Goal: Complete application form

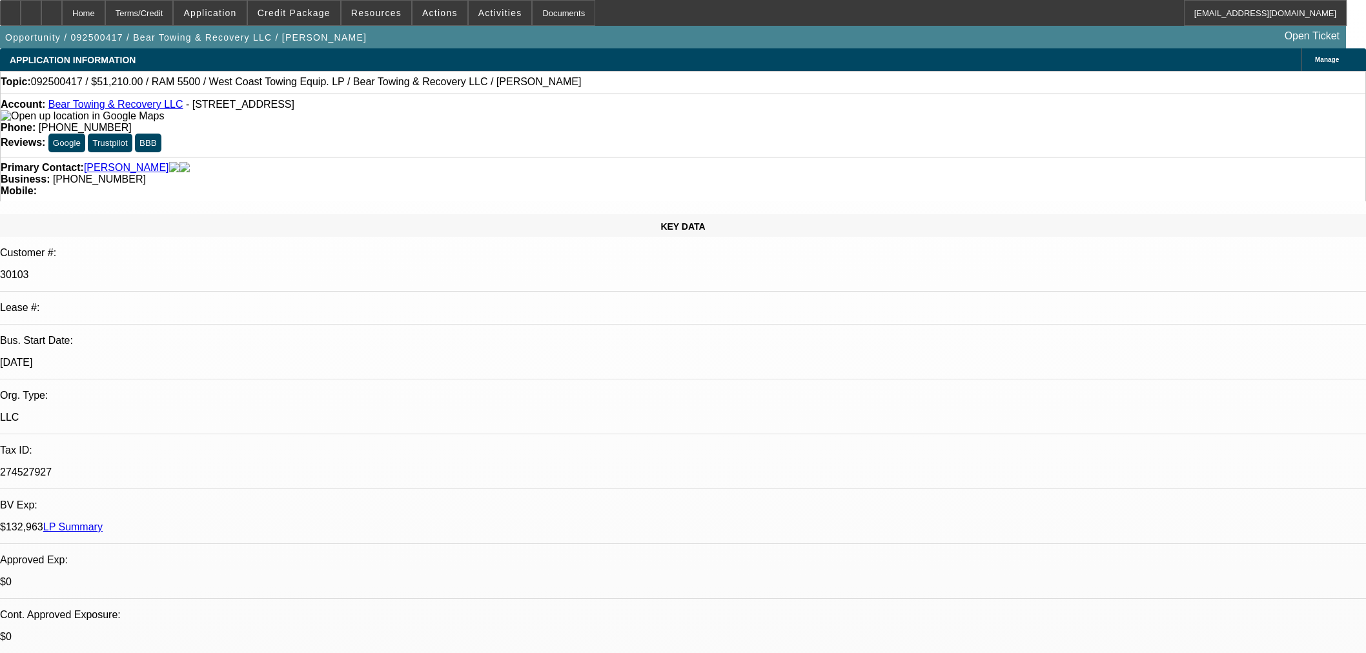
select select "0.1"
select select "0"
select select "3"
select select "0.1"
select select "4"
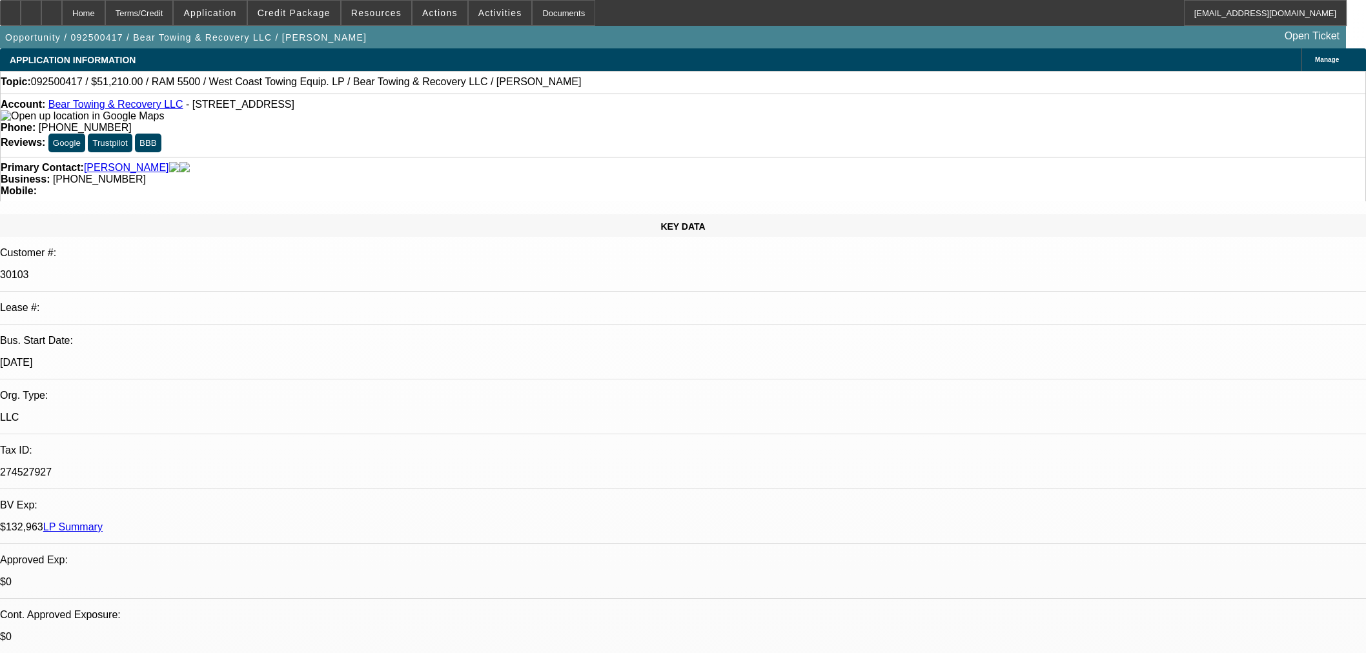
select select "0"
select select "3"
select select "0.1"
select select "4"
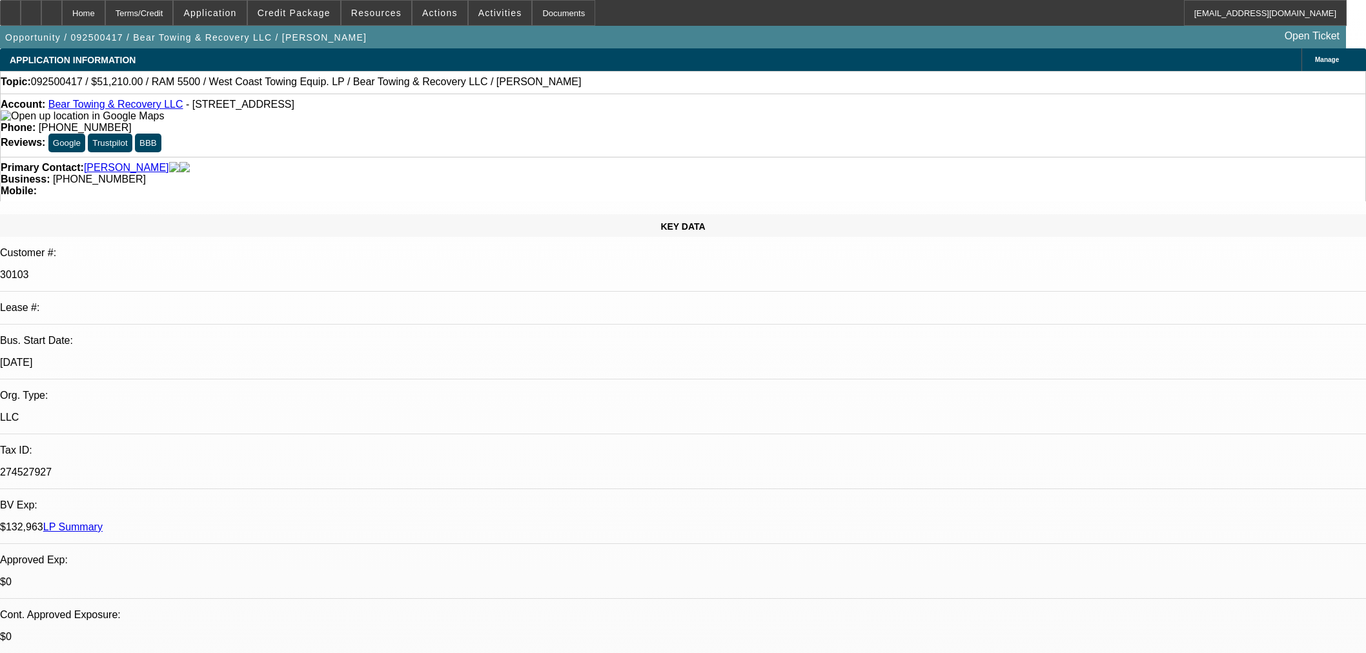
select select "0"
select select "3"
select select "0.1"
select select "4"
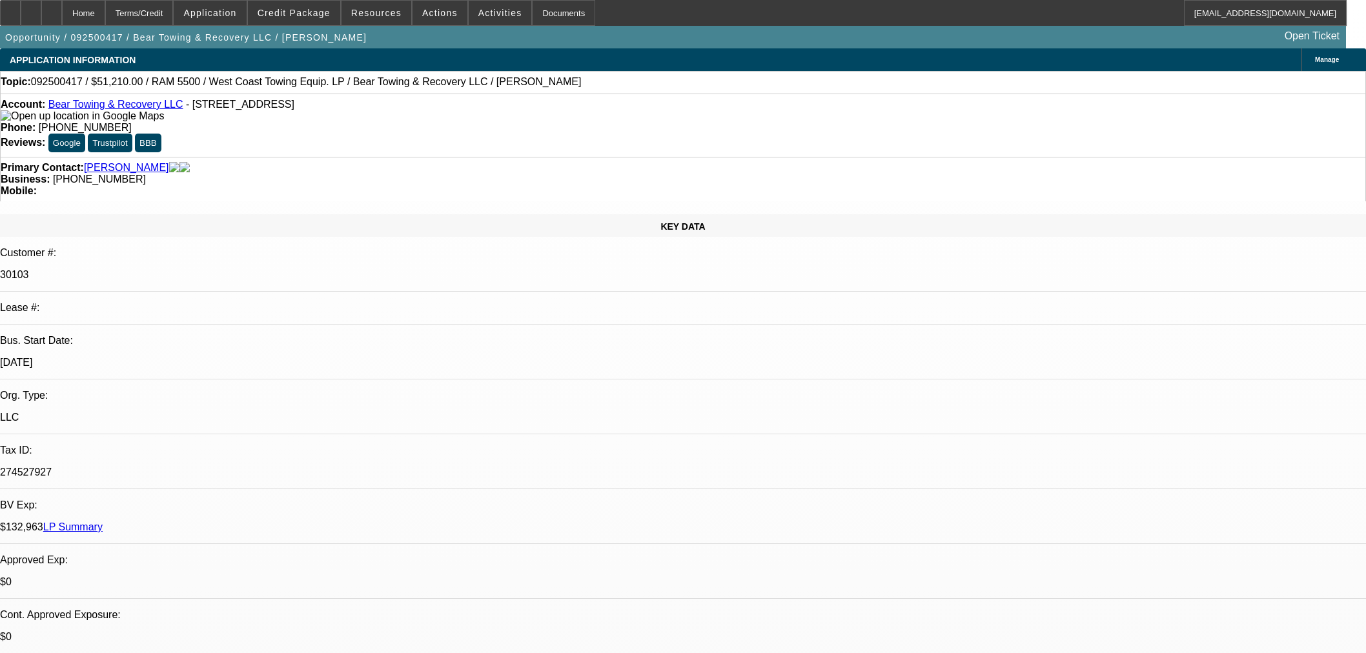
scroll to position [1720, 0]
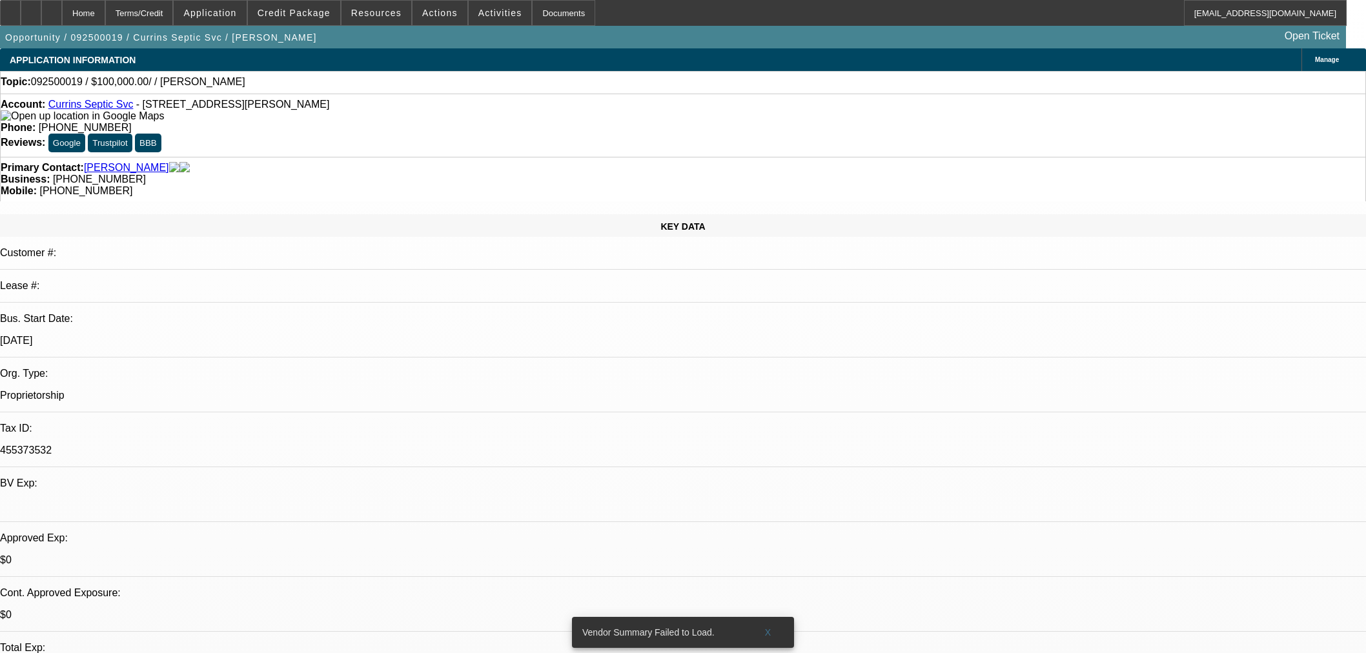
select select "0"
select select "2"
select select "0.1"
select select "4"
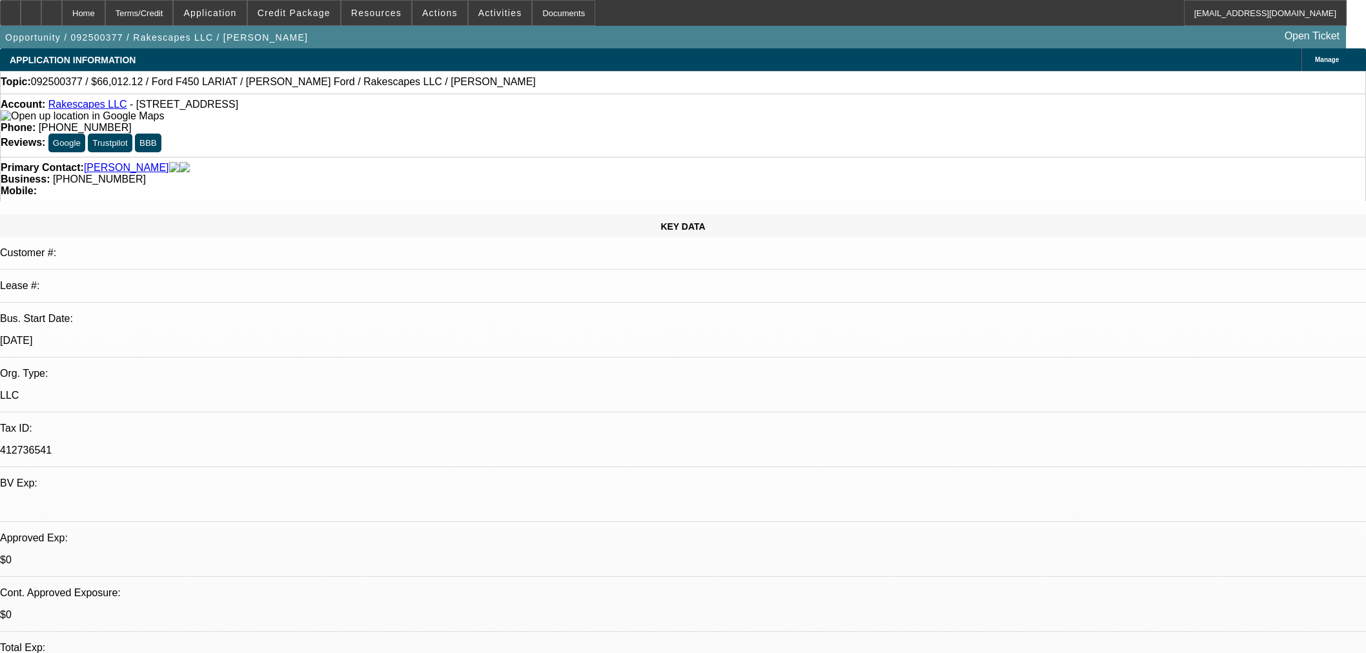
select select "0"
select select "3"
select select "0"
select select "6"
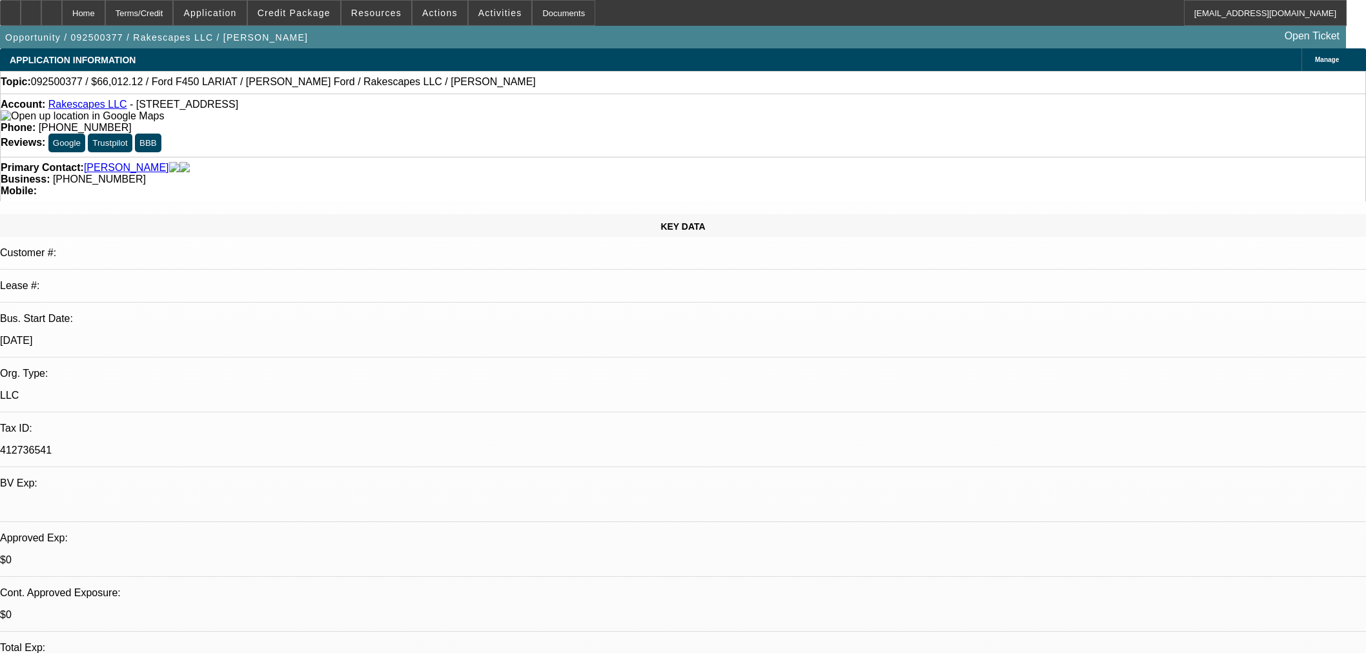
select select "0"
select select "3"
select select "0"
select select "6"
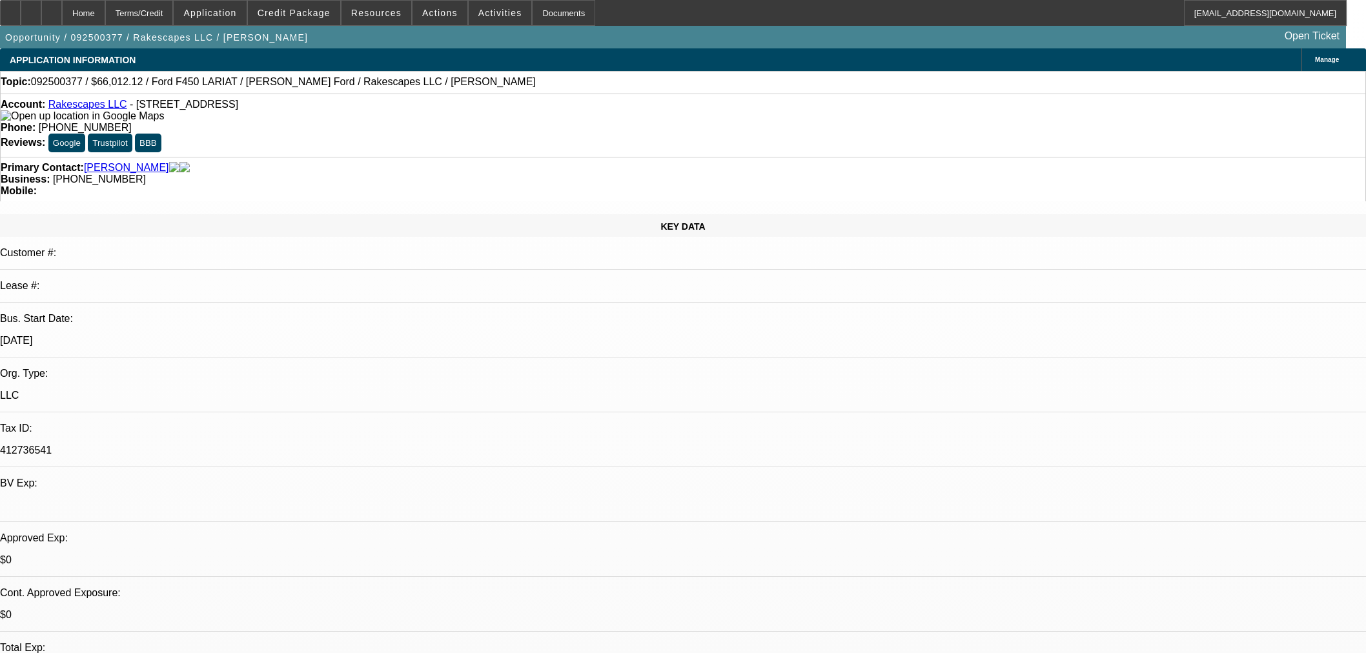
select select "0"
select select "2"
select select "0"
select select "6"
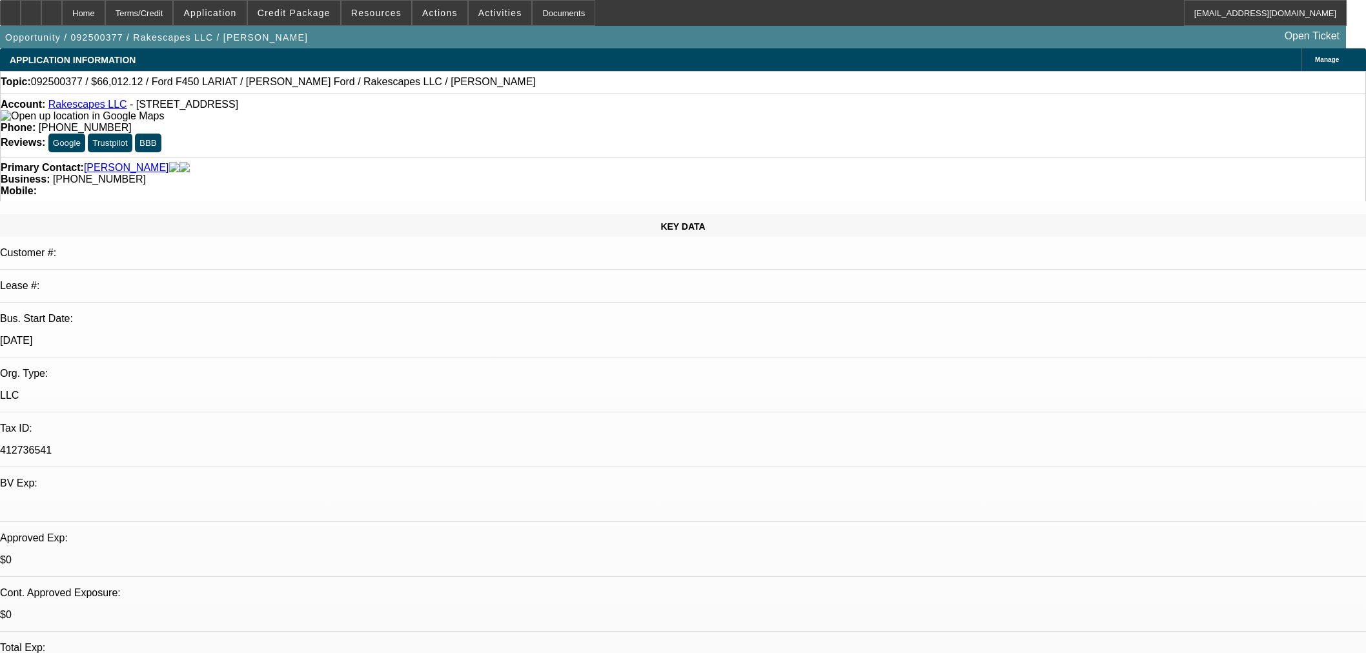
select select "0"
select select "3"
select select "0.1"
select select "4"
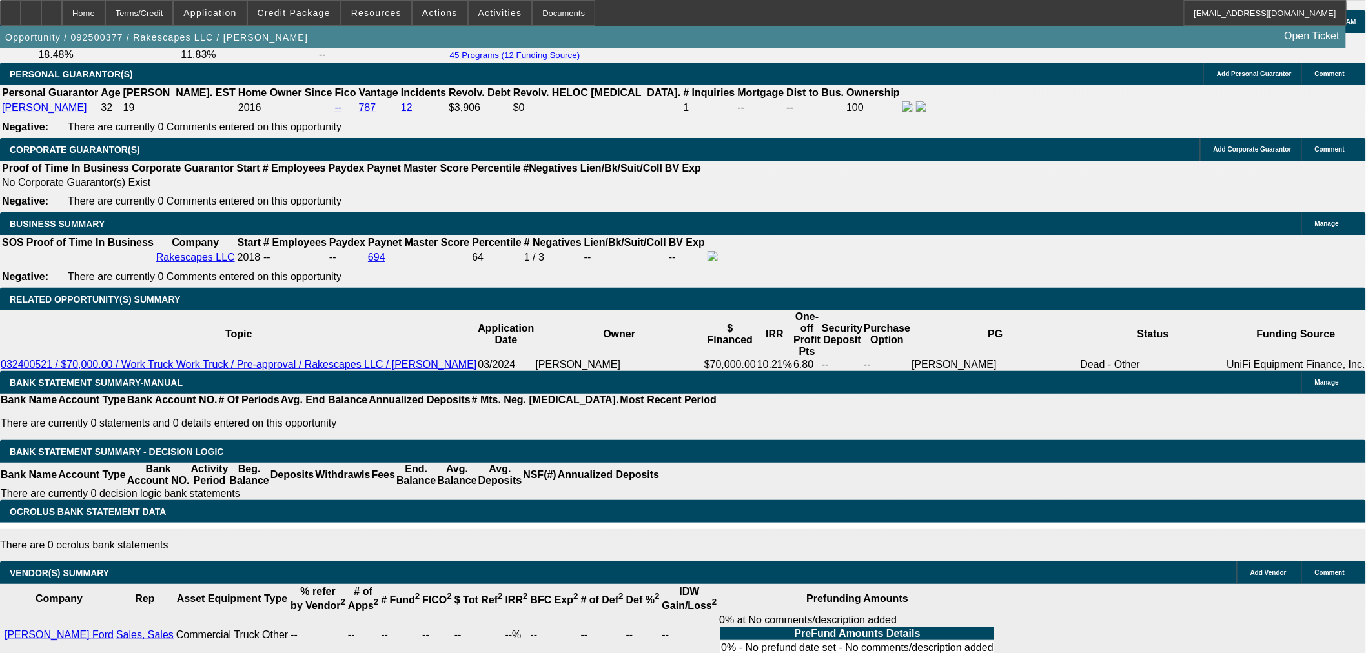
scroll to position [1968, 0]
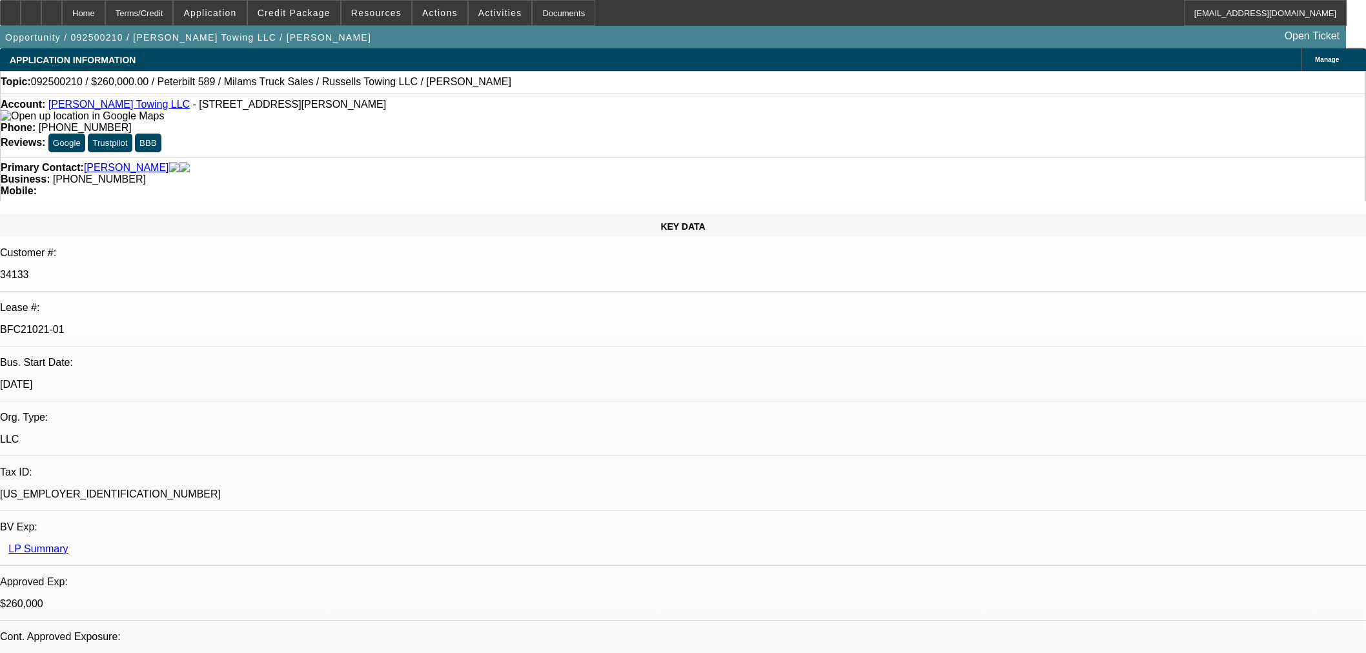
select select "0"
select select "3"
select select "0"
select select "6"
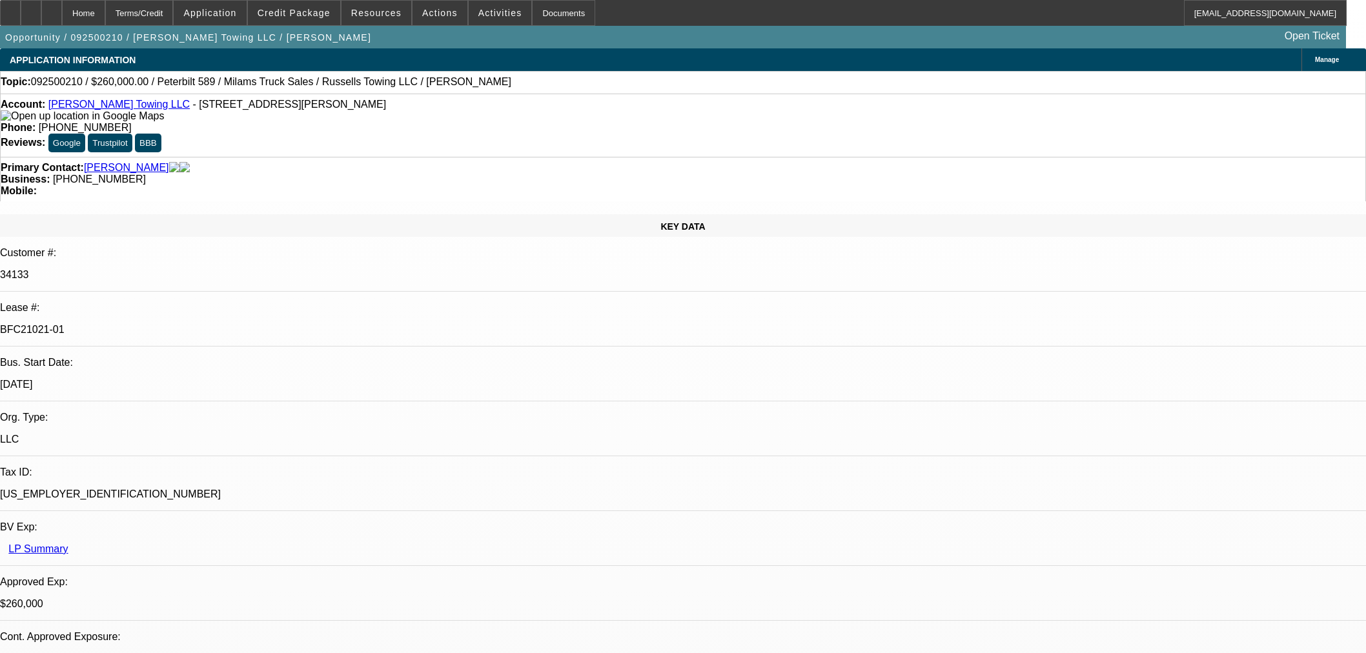
select select "0"
select select "3"
select select "0"
select select "6"
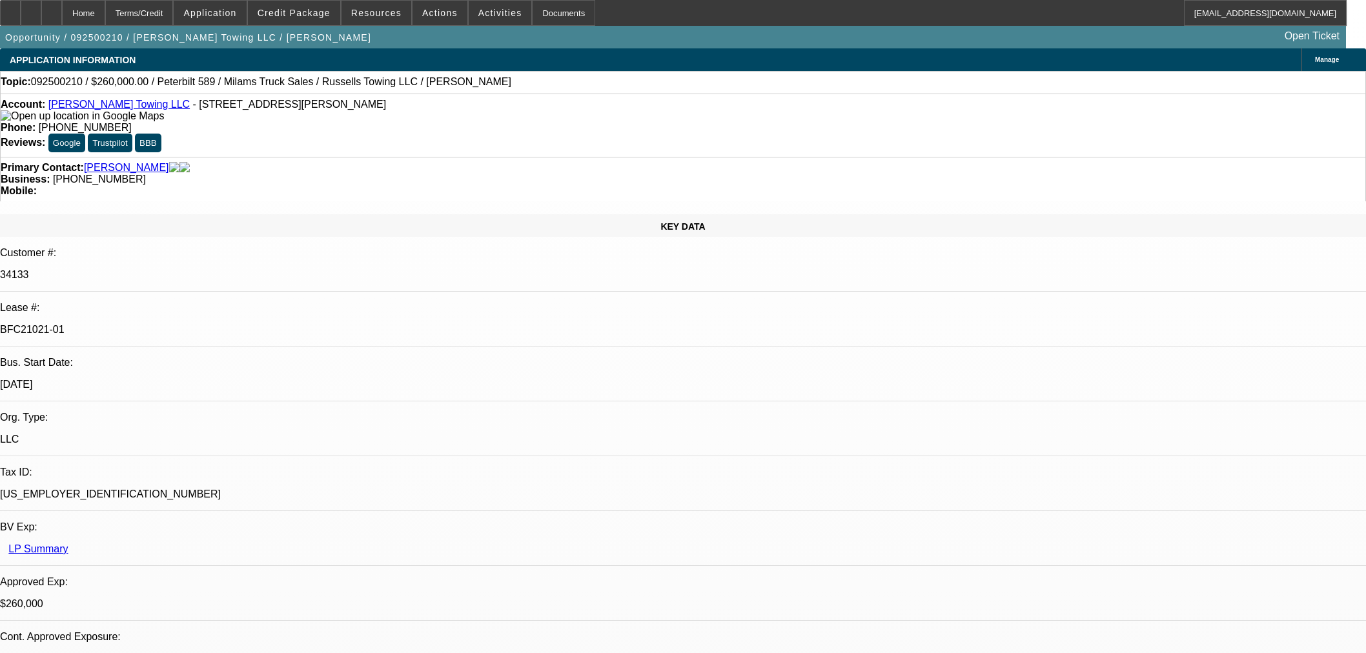
select select "0"
select select "3"
select select "0"
select select "6"
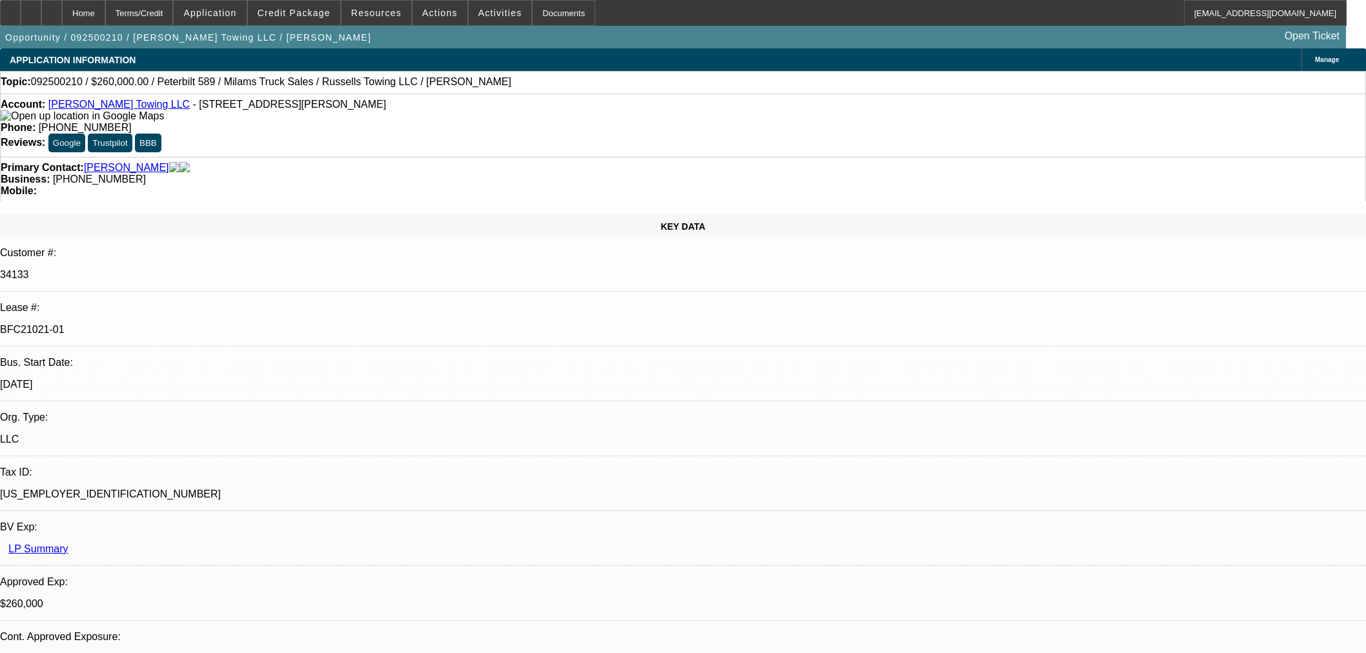
select select "0"
select select "3"
select select "0"
select select "6"
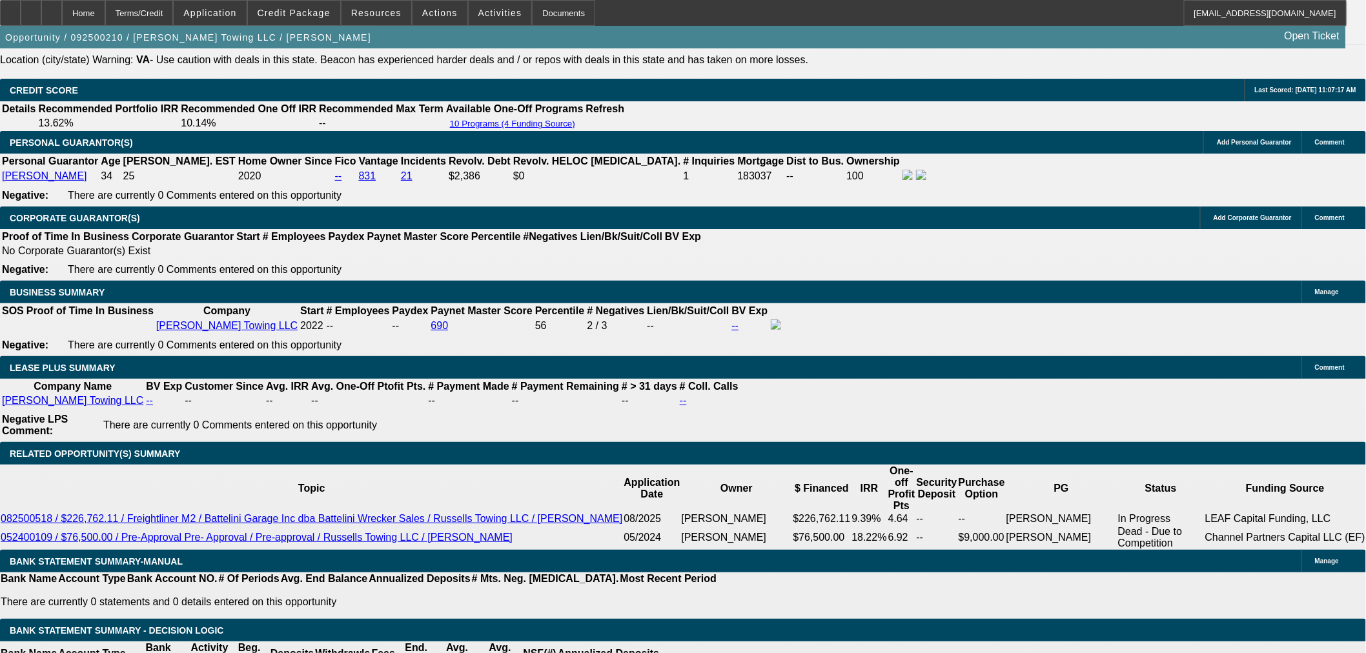
scroll to position [2008, 0]
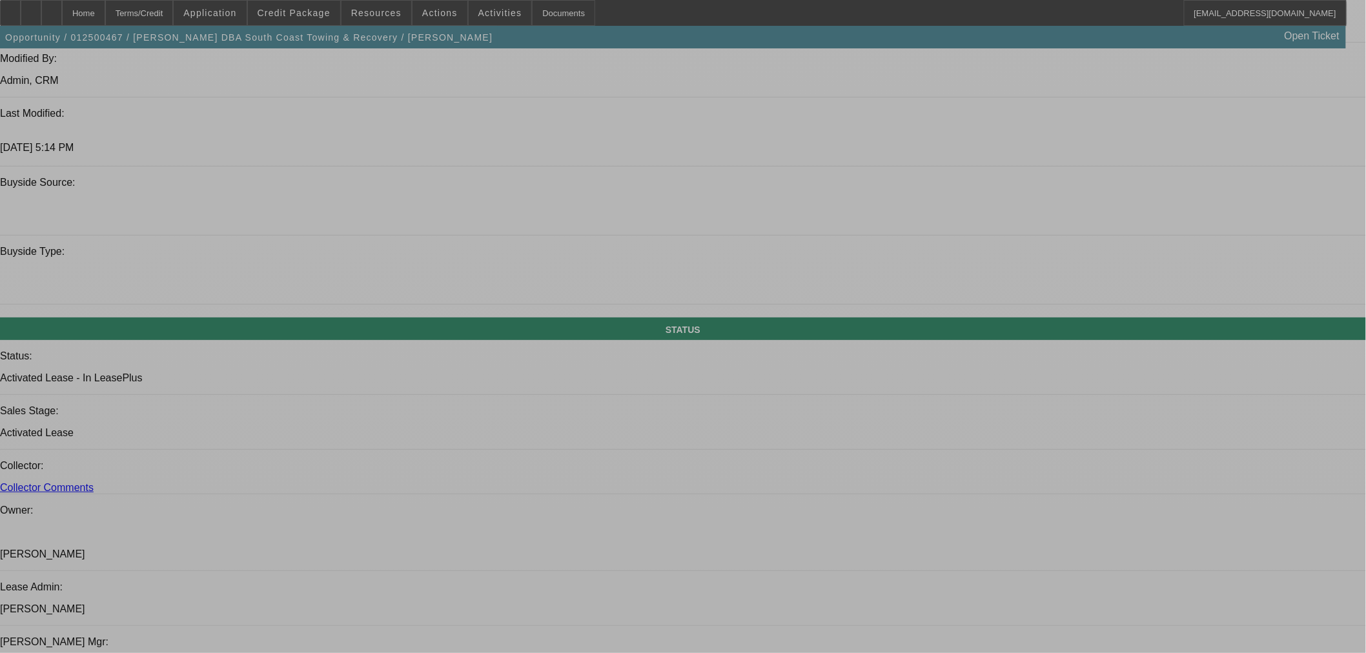
select select "0"
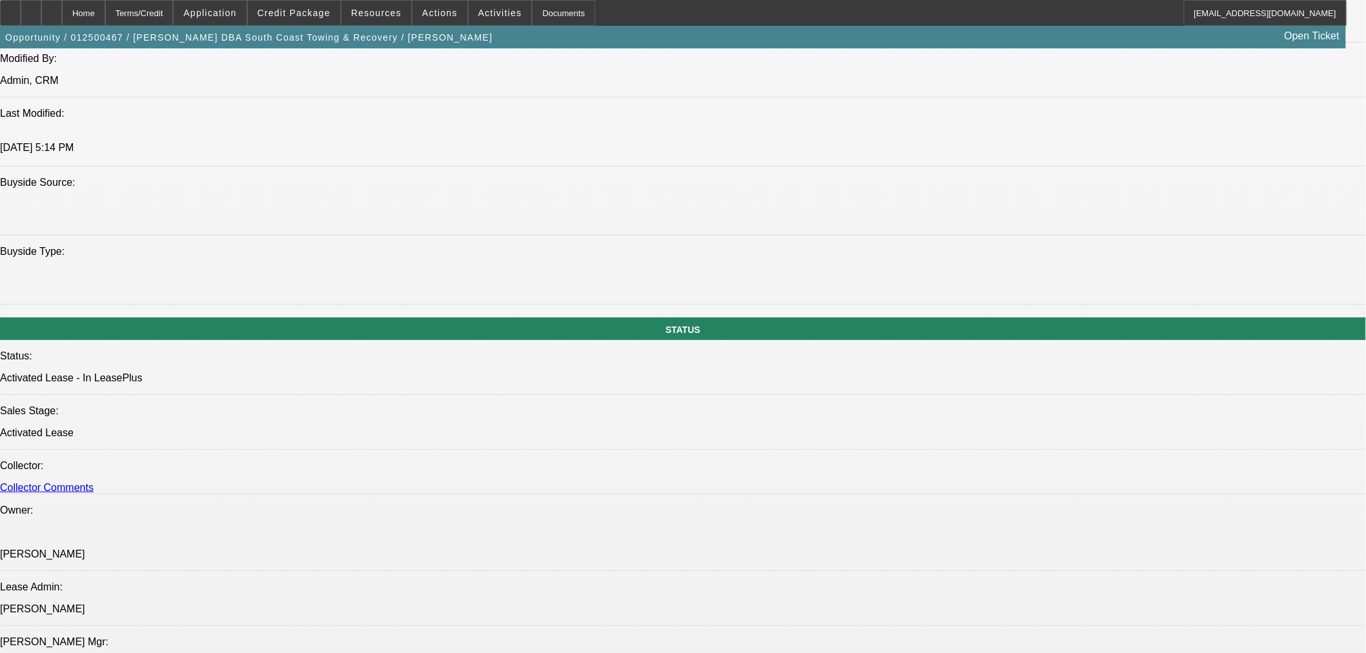
select select "3"
select select "0"
select select "6"
select select "0"
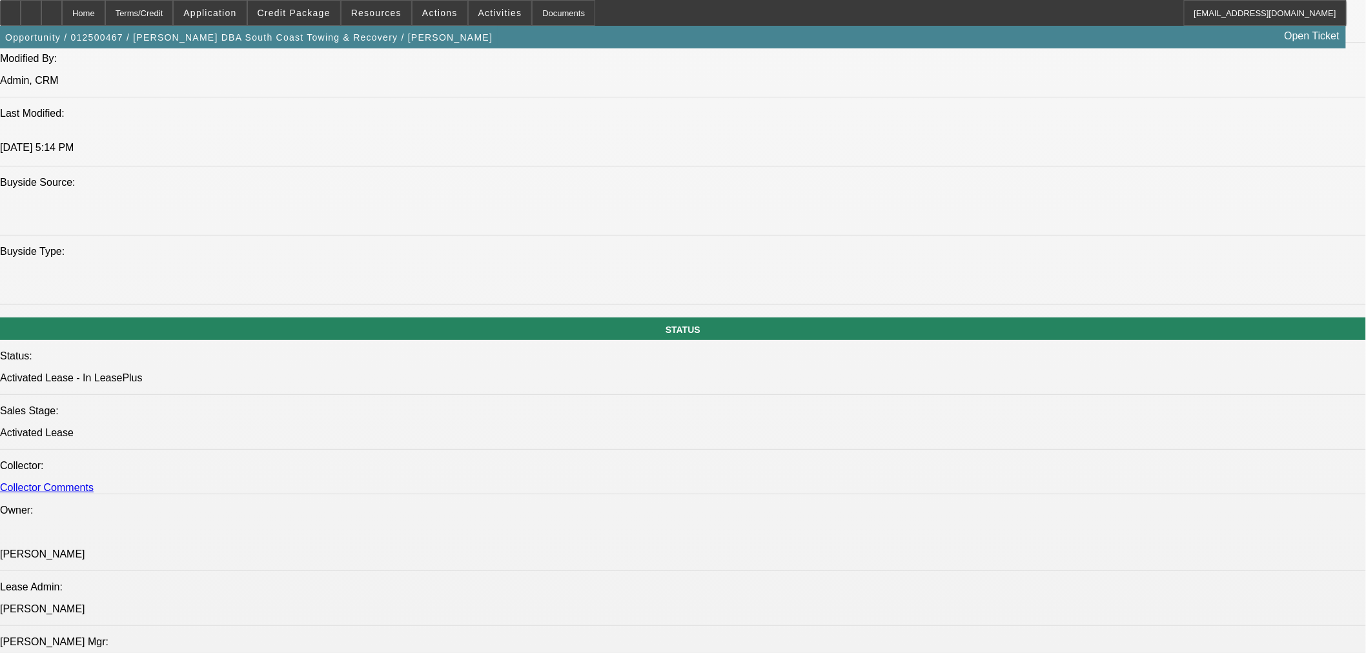
select select "3"
select select "0"
select select "6"
select select "0"
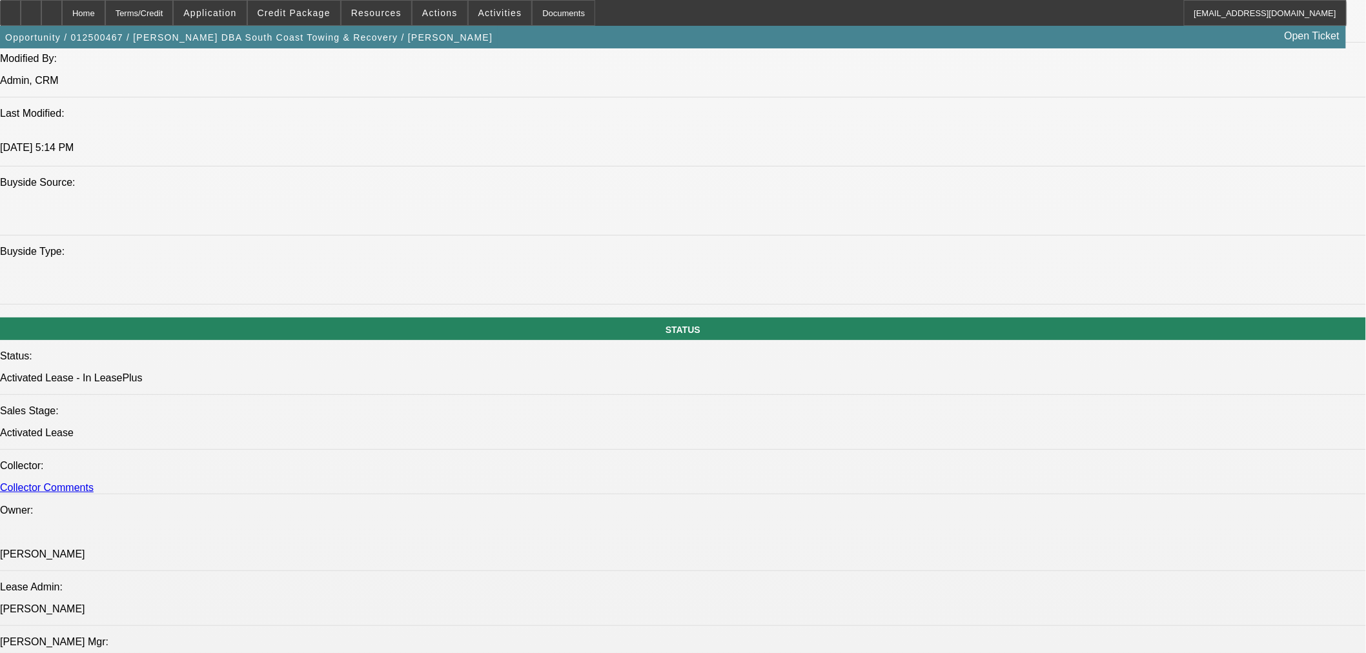
select select "3"
select select "0"
select select "6"
select select "0"
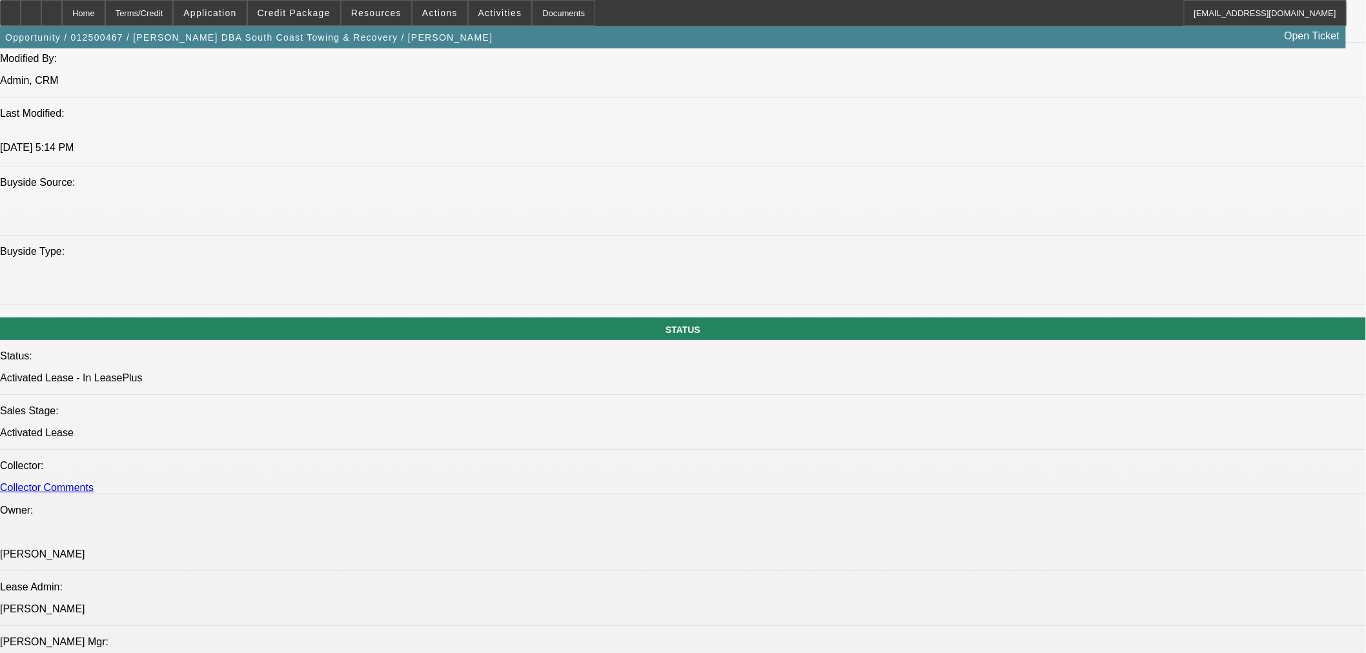
select select "3"
select select "0"
select select "6"
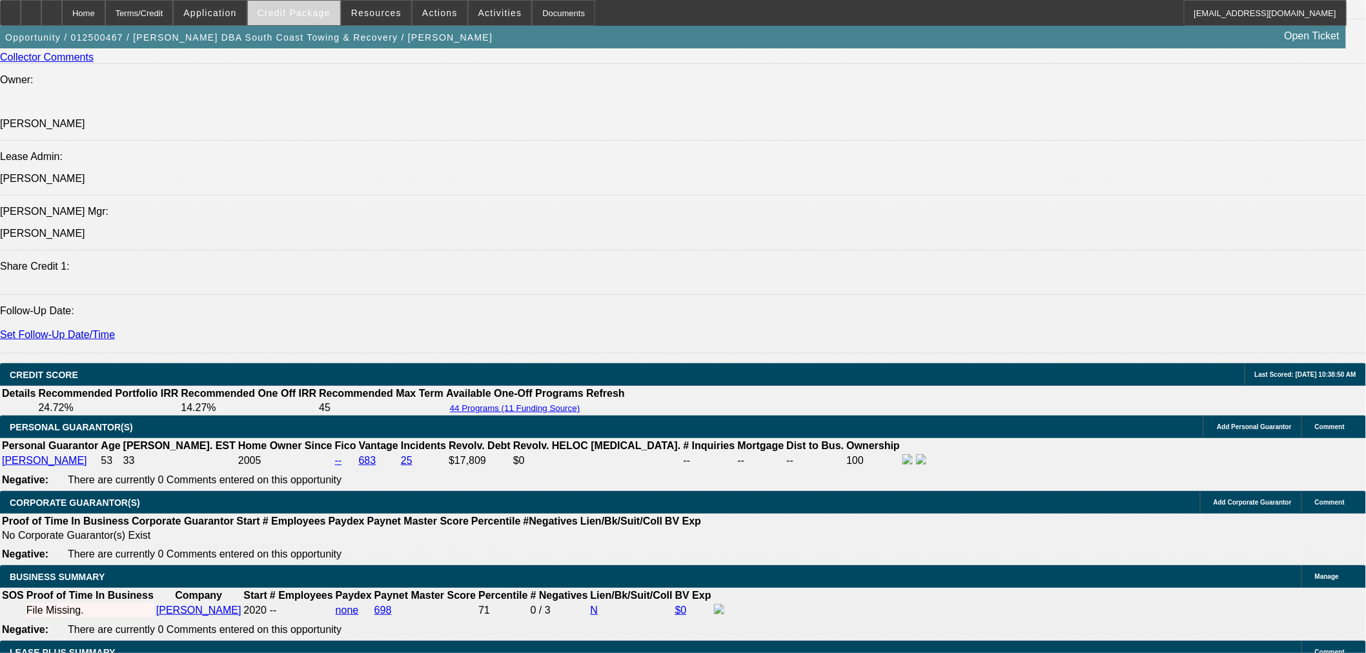
scroll to position [1571, 0]
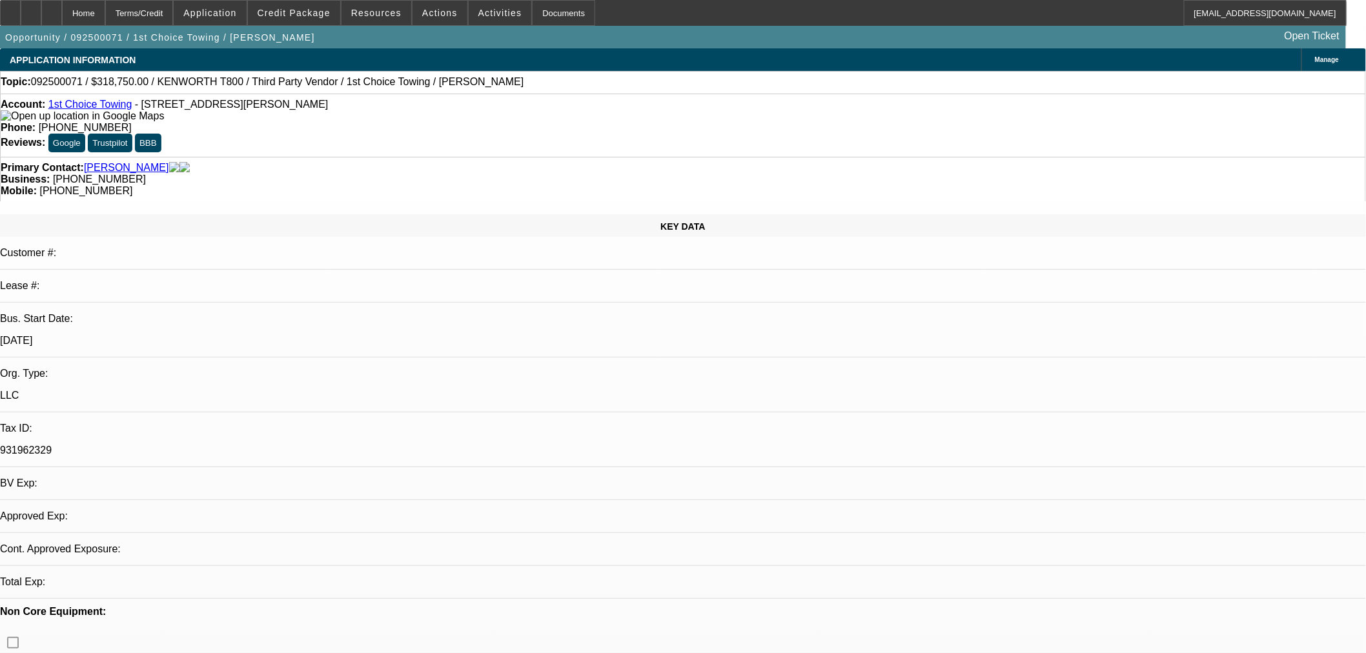
select select "0.15"
select select "2"
select select "0.1"
select select "2"
select select "4"
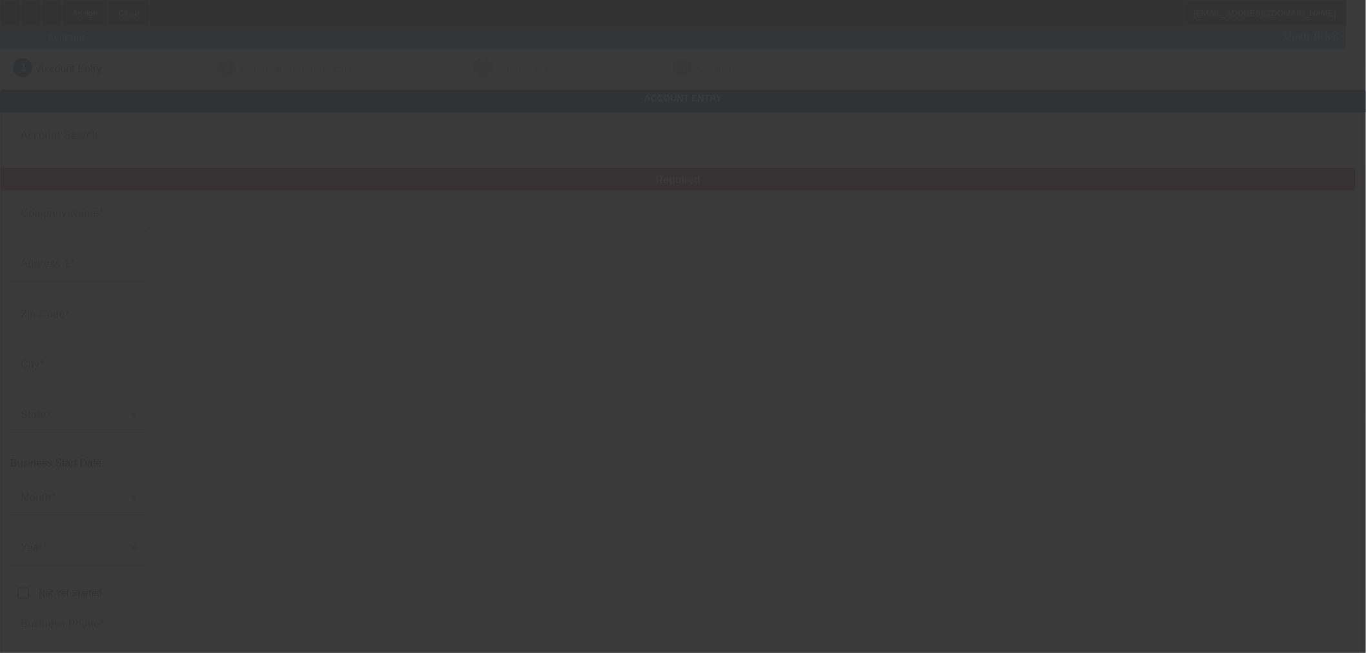
type input "Brightify LLC"
type input "[STREET_ADDRESS]"
type input "78681"
type input "Round Rock"
type input "[PHONE_NUMBER]"
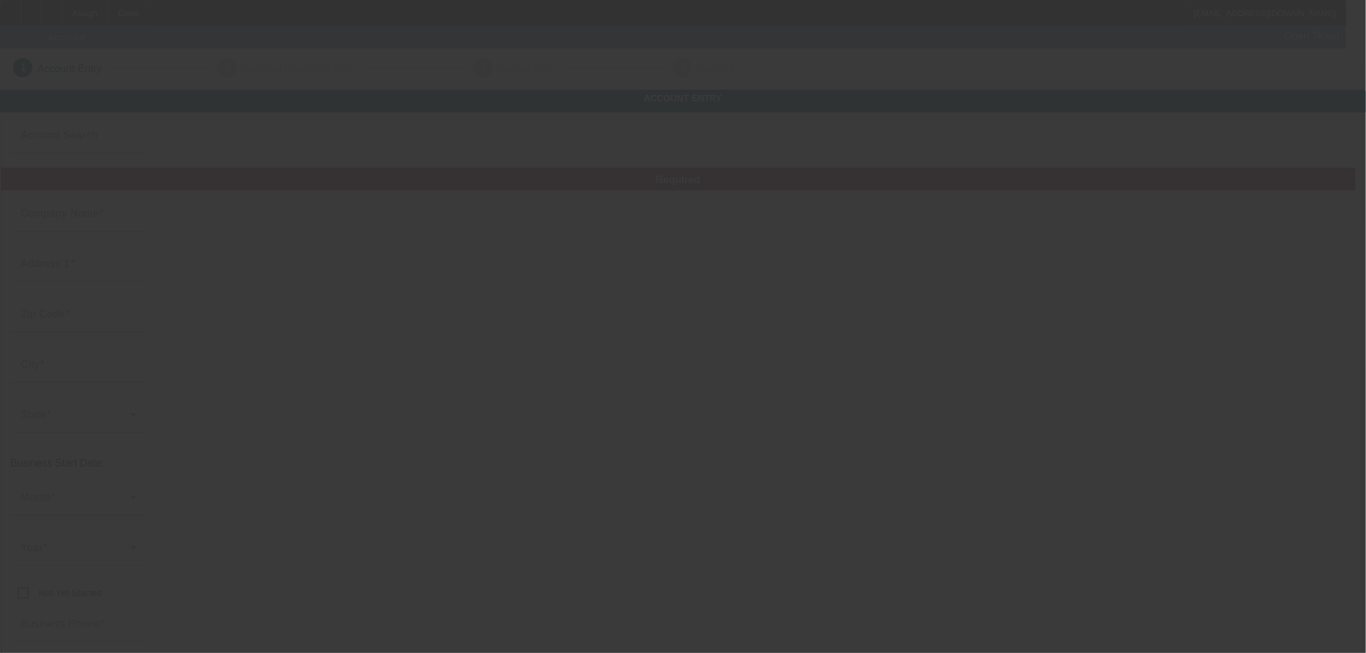
type input "[EMAIL_ADDRESS][DOMAIN_NAME]"
type input "[US_EMPLOYER_IDENTIFICATION_NUMBER]"
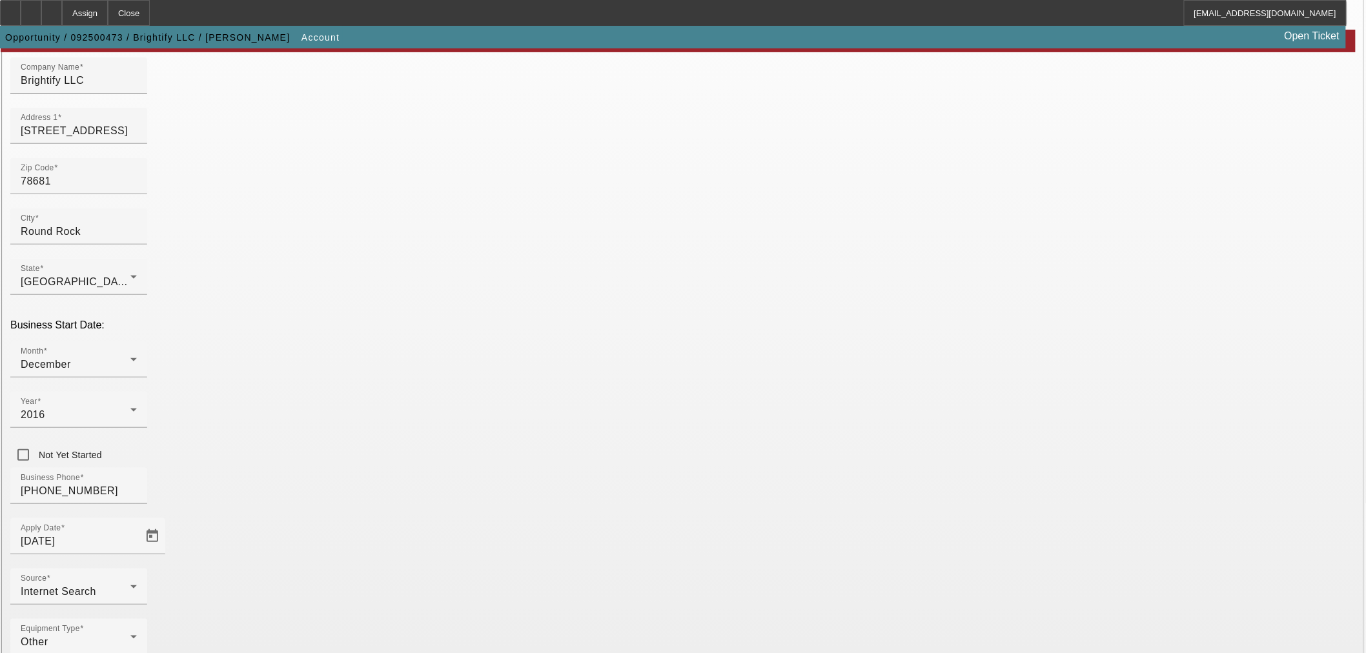
scroll to position [161, 0]
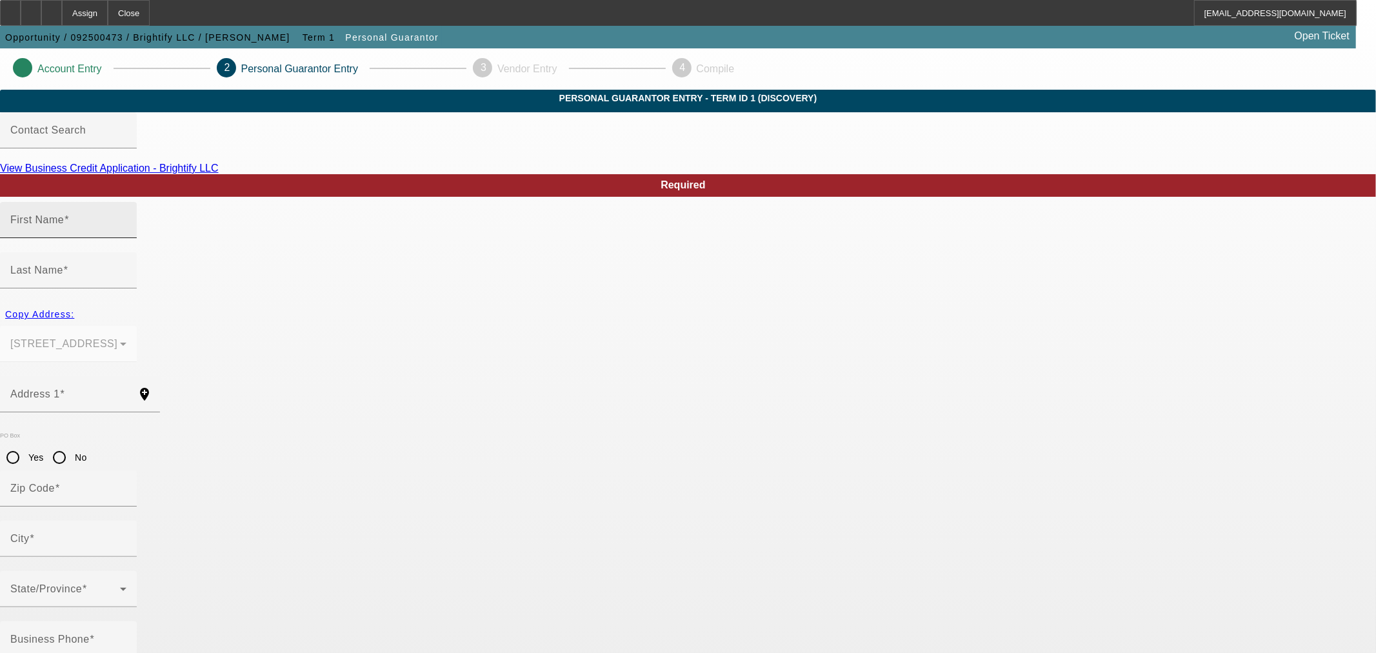
type input "[PERSON_NAME]"
type input "Baize"
type input "2721 Plantation Drive"
radio input "true"
type input "78681"
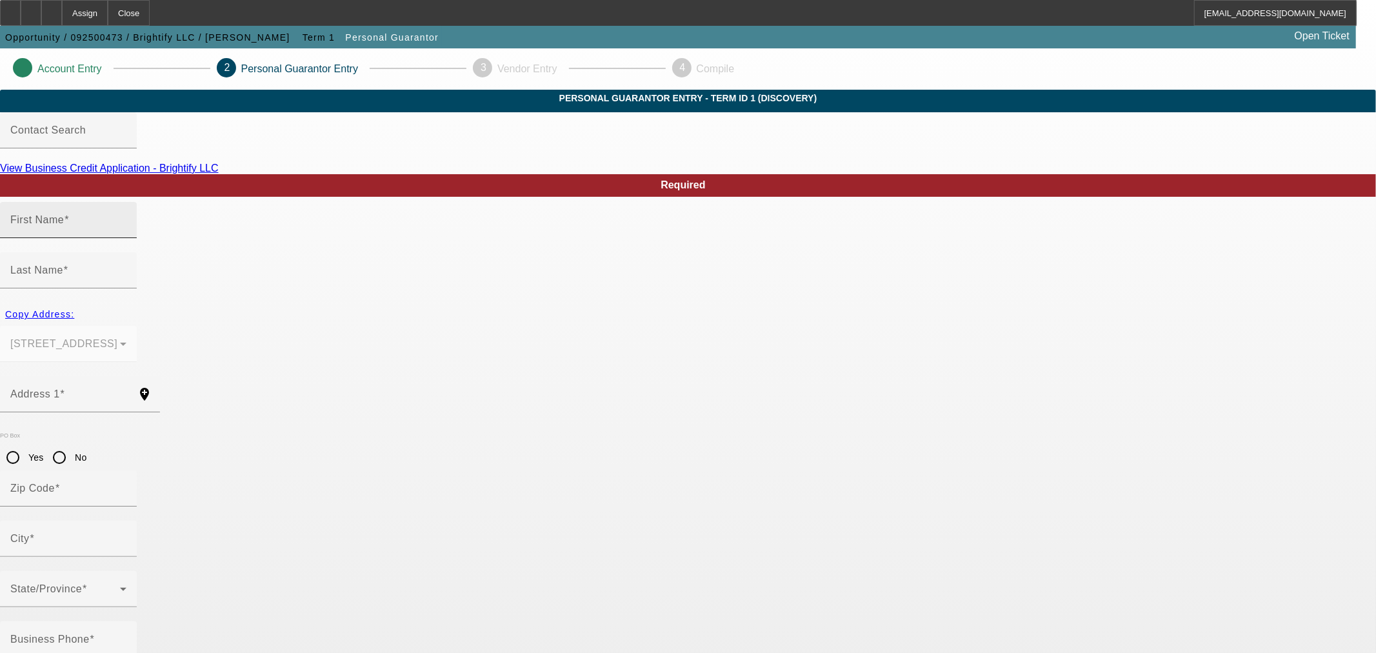
type input "Round Rock"
type input "100"
type input "641-05-4054"
type input "johntbaize@gmail.com"
type input "[PHONE_NUMBER]"
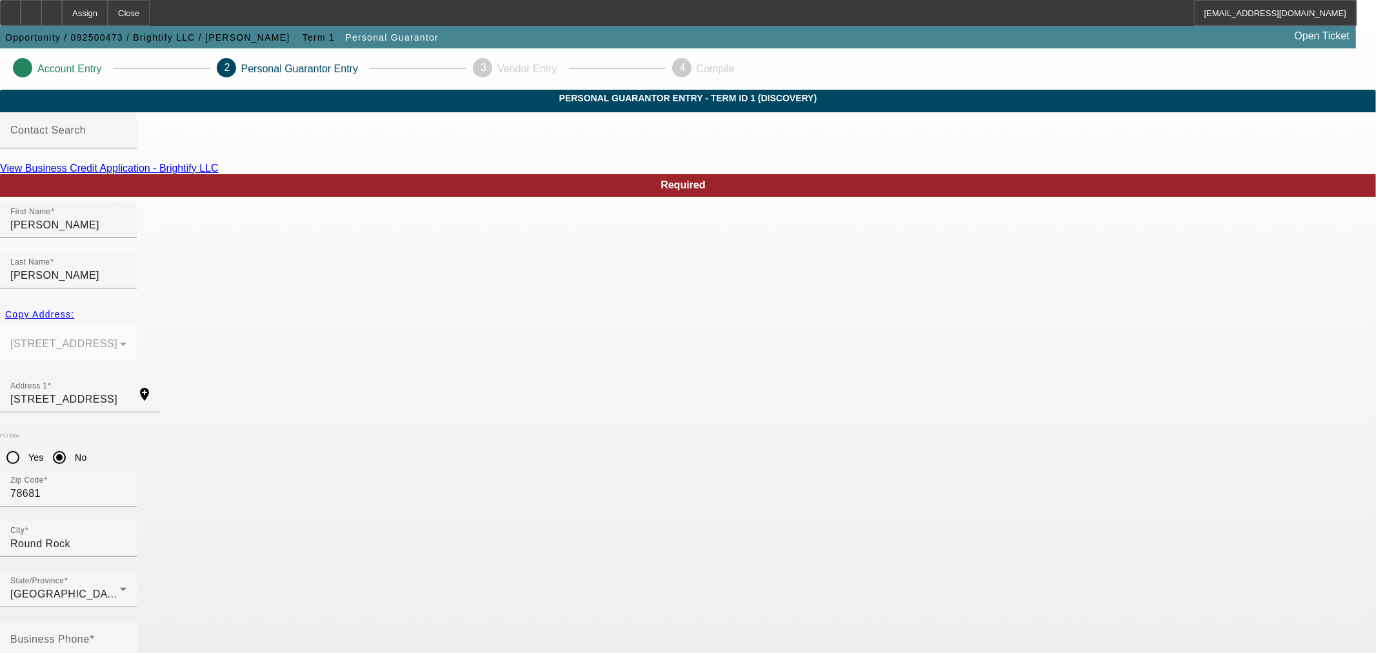
click at [90, 634] on mat-label "Business Phone" at bounding box center [49, 639] width 79 height 11
click at [126, 637] on input "Business Phone" at bounding box center [68, 644] width 116 height 15
type input "[PHONE_NUMBER]"
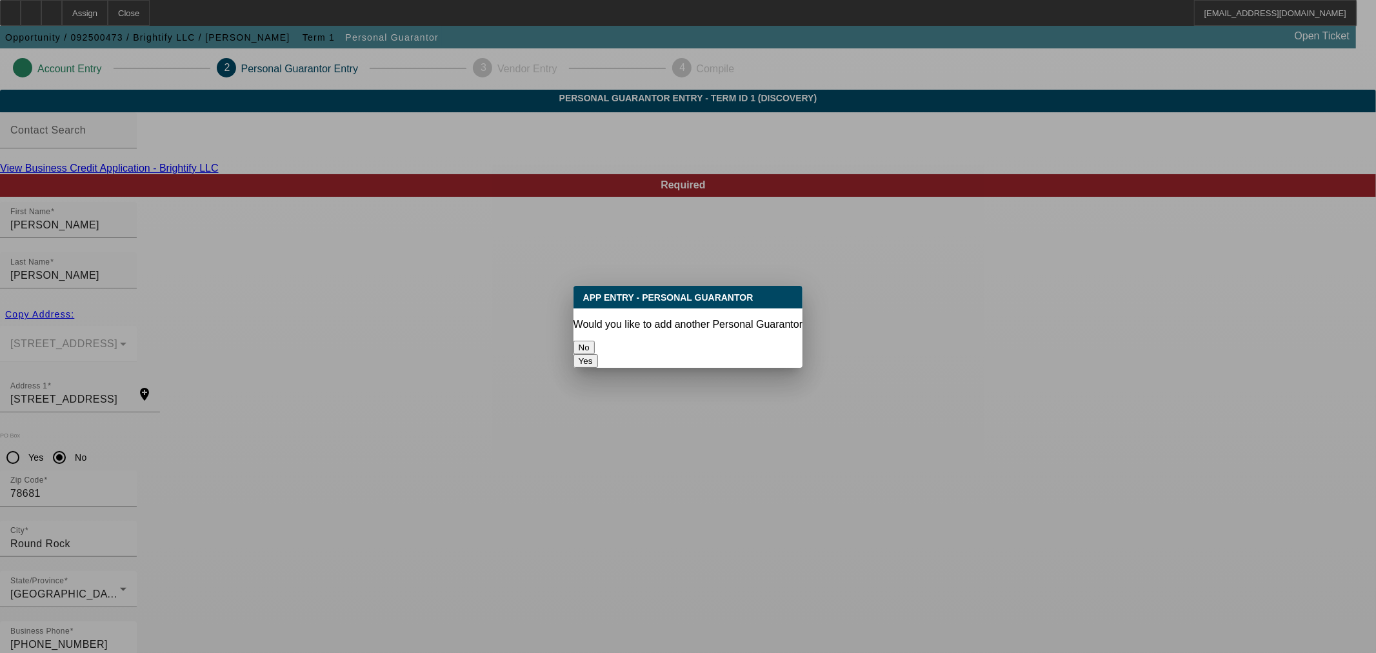
click at [595, 348] on button "No" at bounding box center [584, 348] width 21 height 14
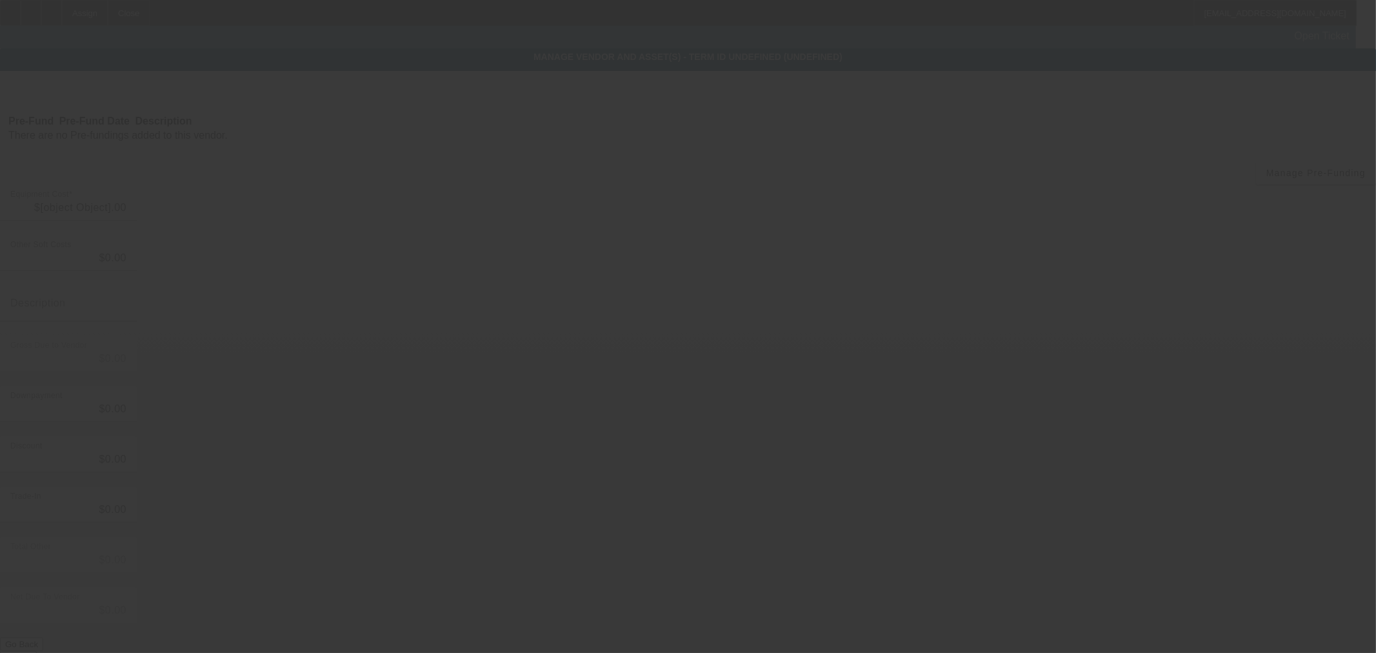
type input "$350,000.00"
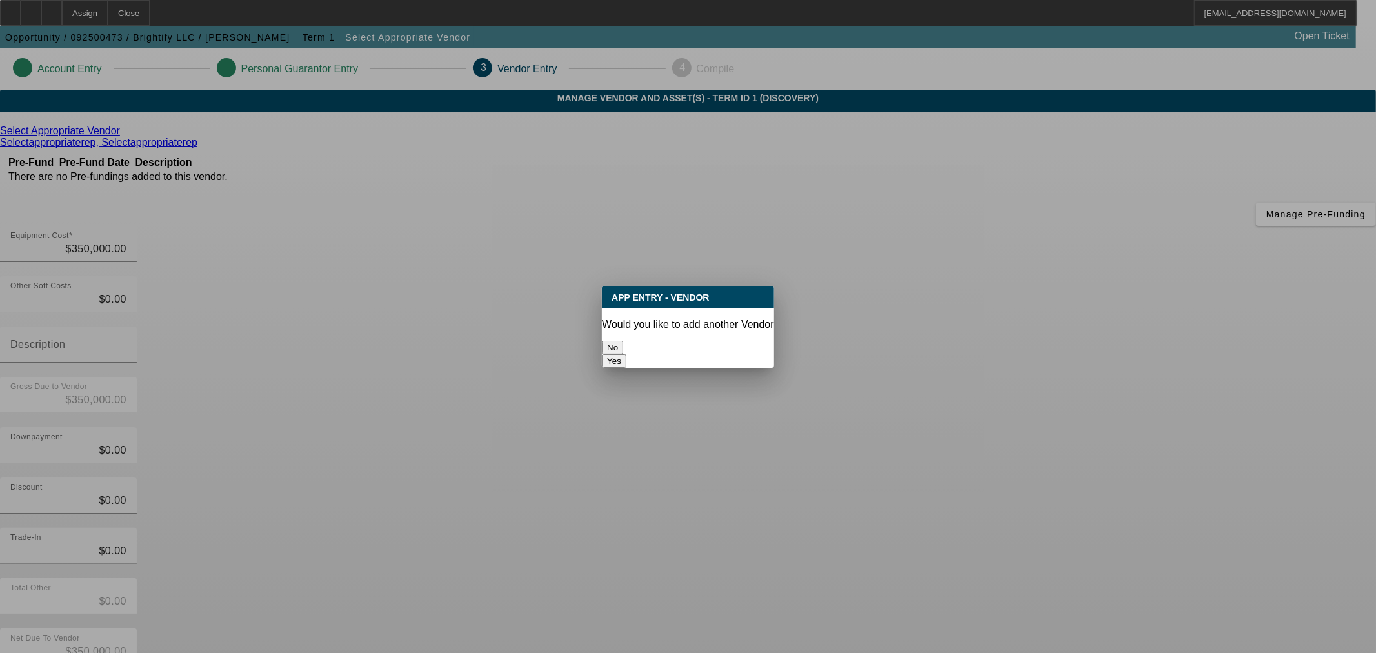
click at [623, 344] on button "No" at bounding box center [612, 348] width 21 height 14
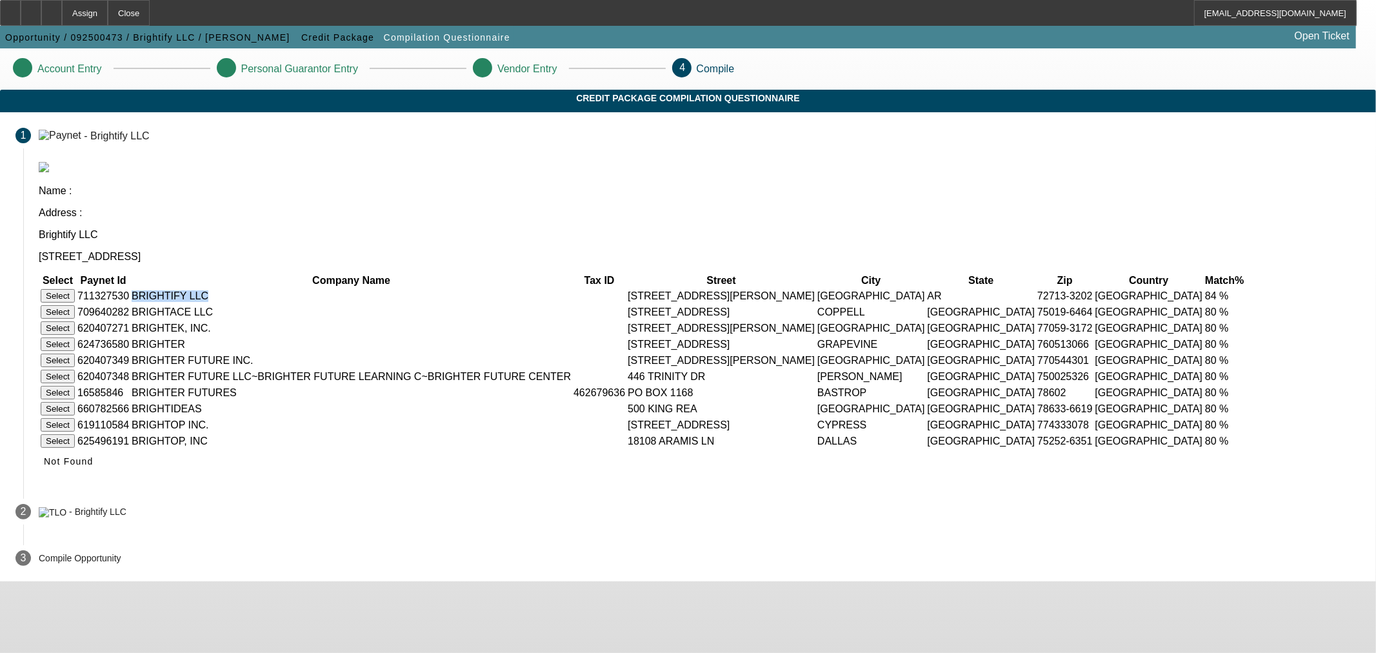
drag, startPoint x: 584, startPoint y: 237, endPoint x: 516, endPoint y: 237, distance: 67.8
click at [516, 288] on td "BRIGHTIFY LLC" at bounding box center [351, 295] width 441 height 15
copy td "BRIGHTIFY LLC"
click at [94, 467] on span "Not Found" at bounding box center [69, 461] width 50 height 10
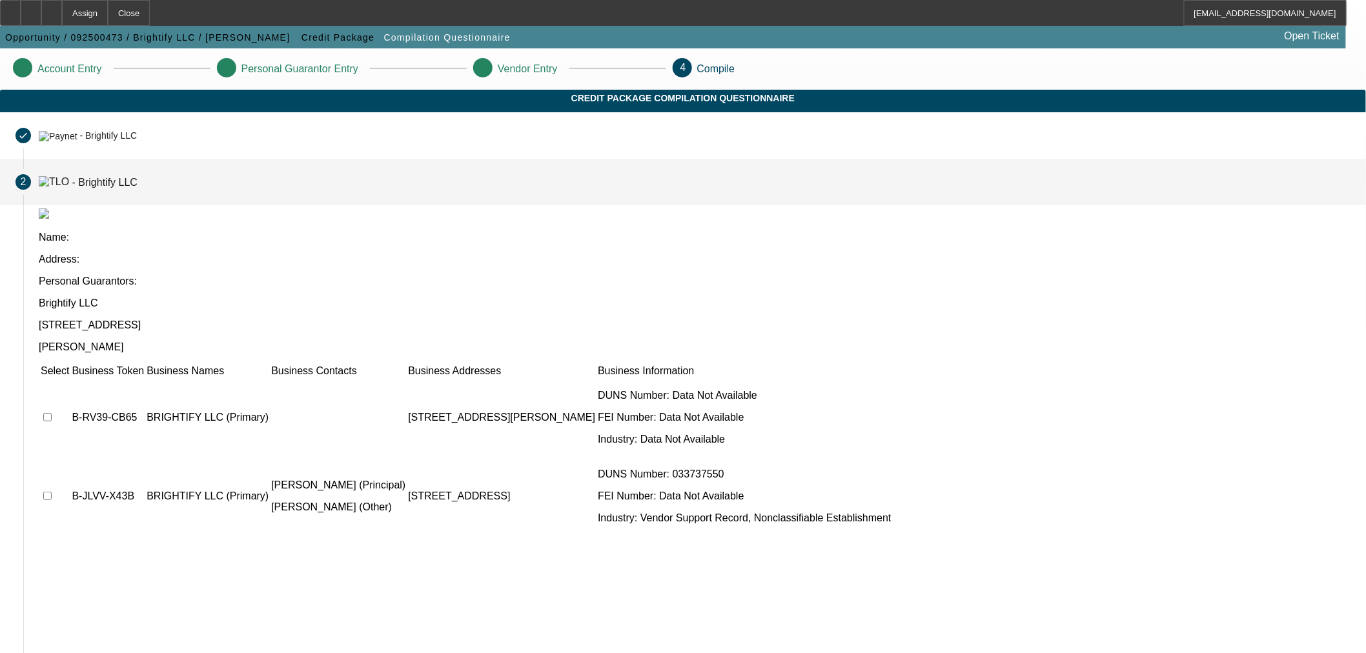
click at [52, 413] on input "checkbox" at bounding box center [47, 417] width 8 height 8
checkbox input "true"
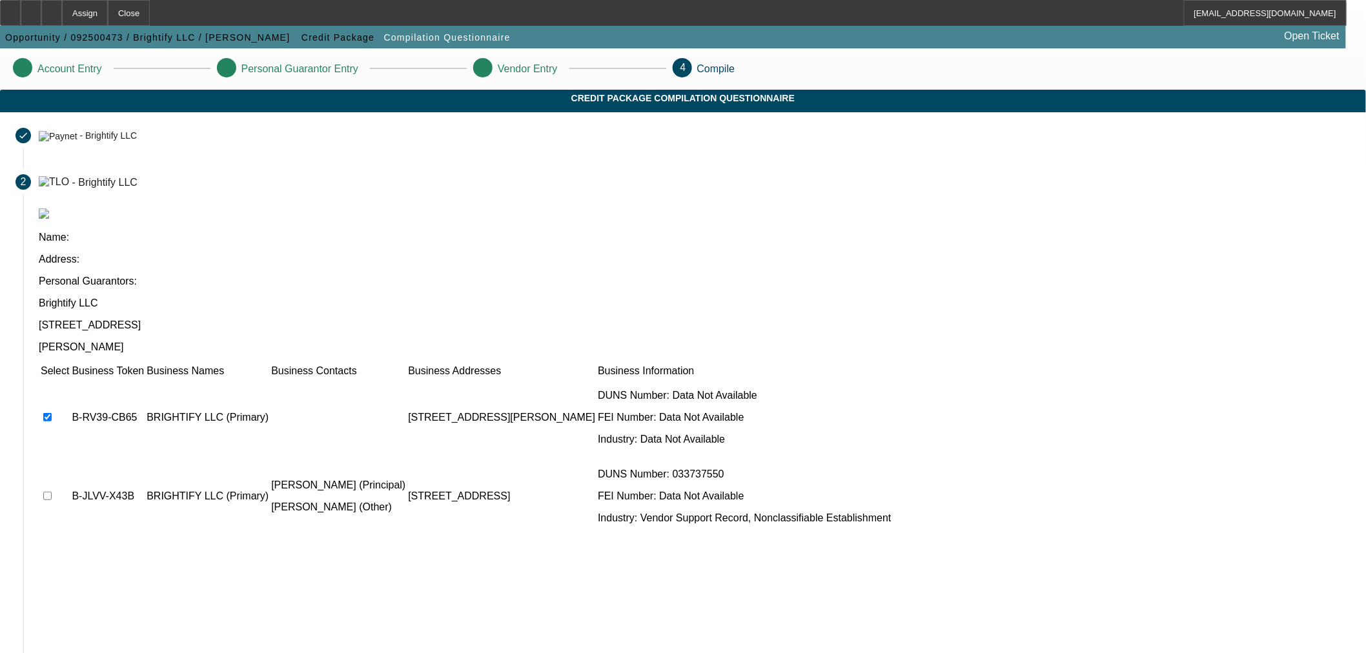
click at [52, 492] on input "checkbox" at bounding box center [47, 496] width 8 height 8
checkbox input "true"
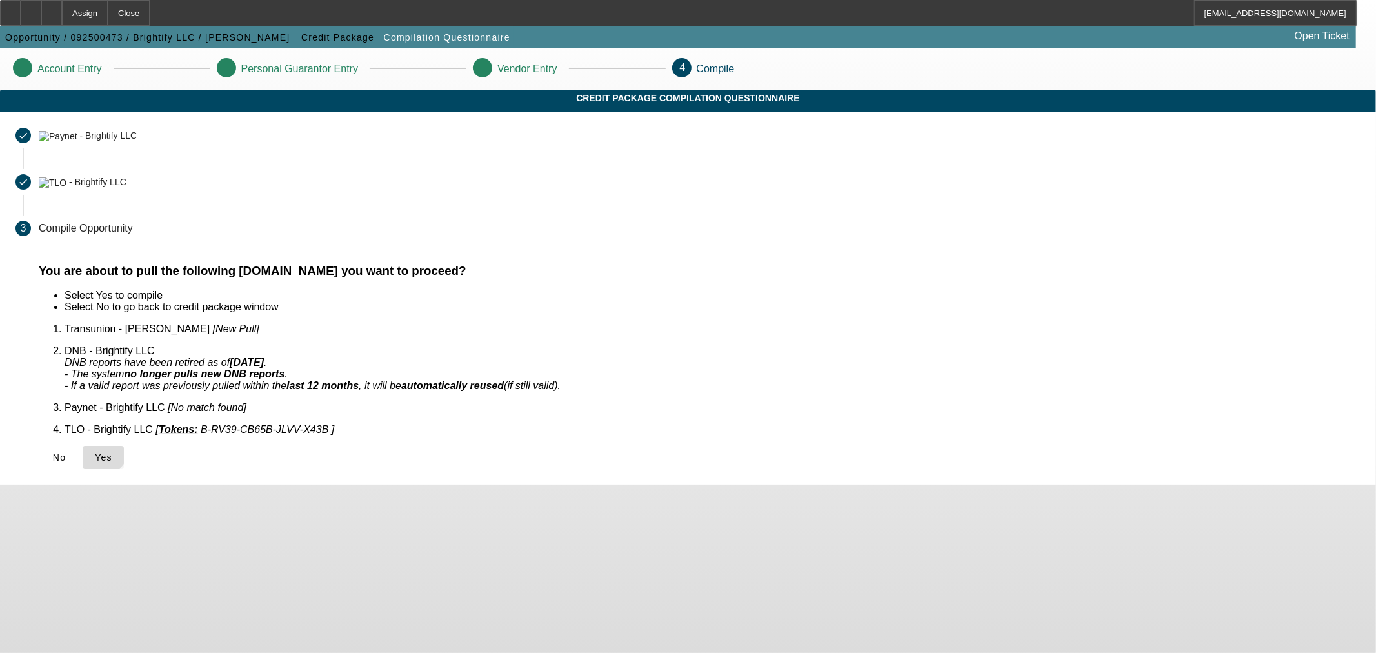
click at [124, 446] on button "Yes" at bounding box center [103, 457] width 41 height 23
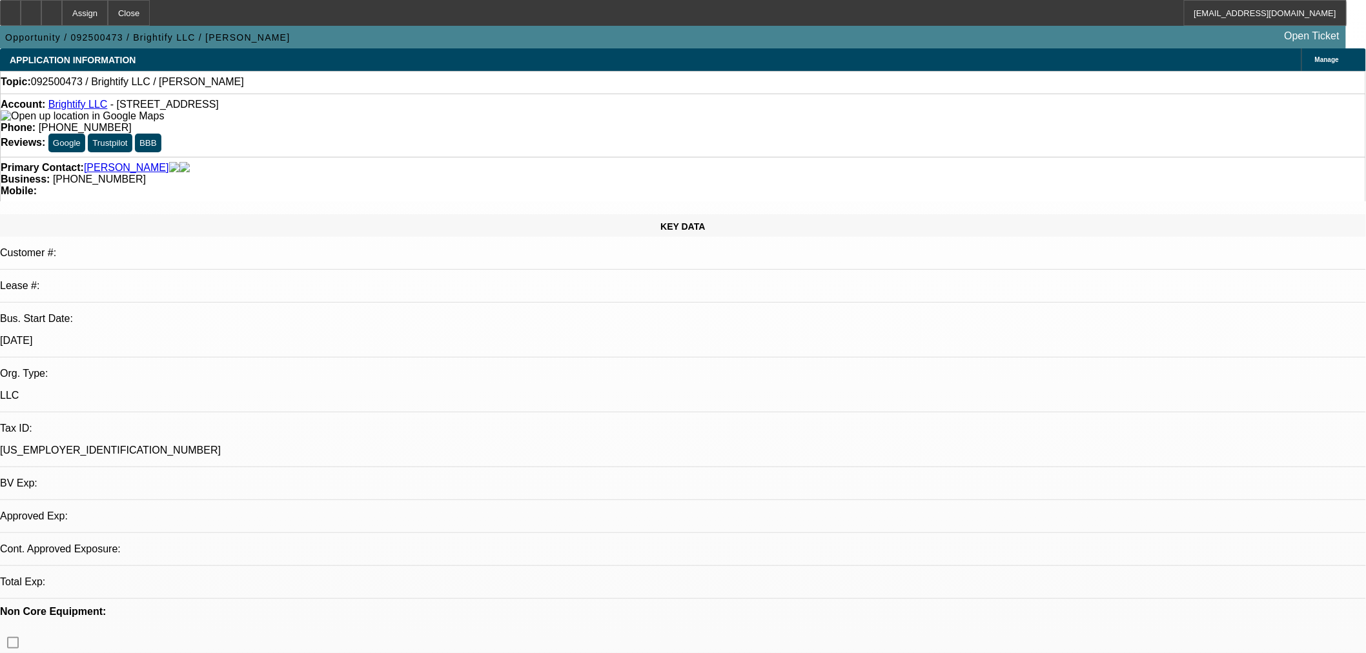
select select "0"
select select "2"
select select "0.1"
select select "4"
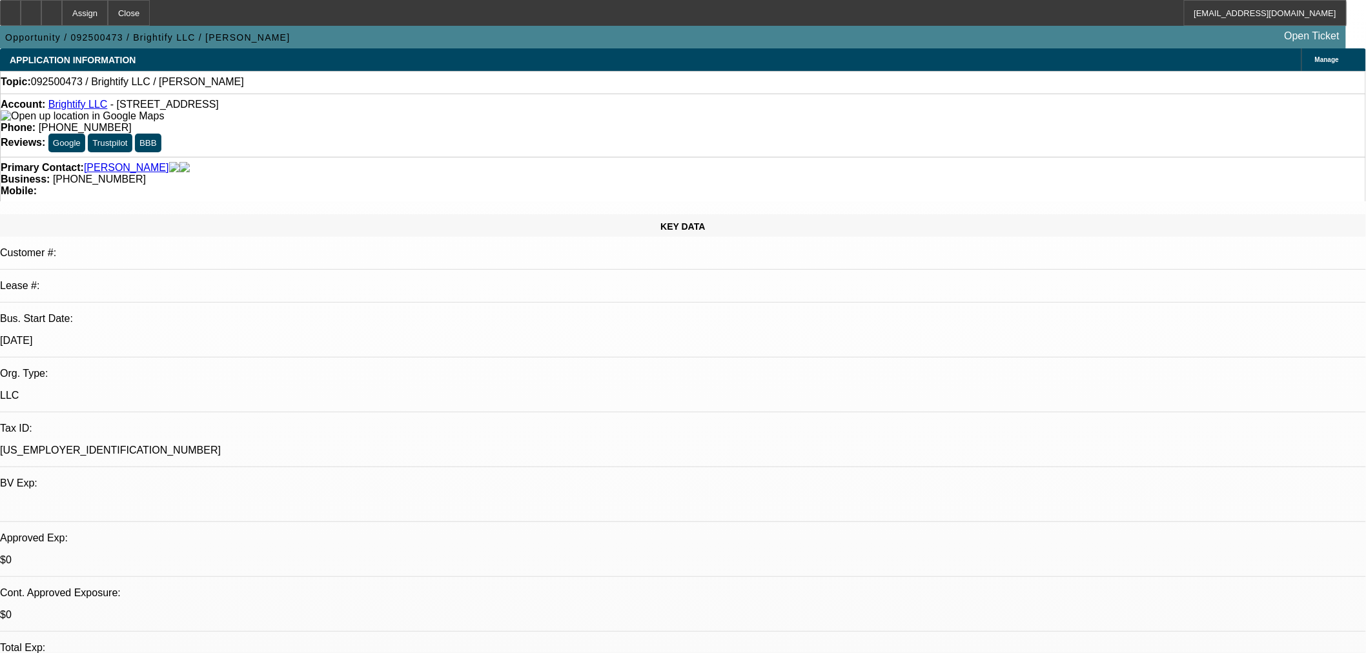
click at [52, 8] on icon at bounding box center [52, 8] width 0 height 0
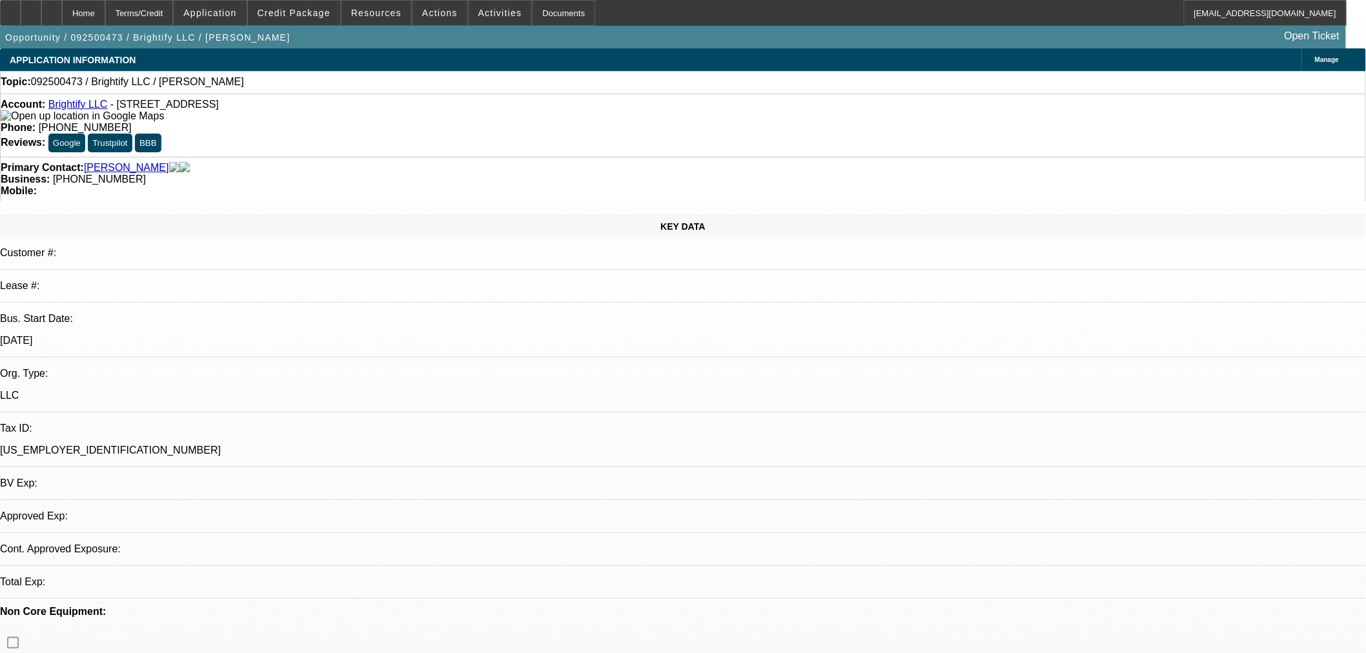
select select "0"
select select "2"
select select "0.1"
select select "4"
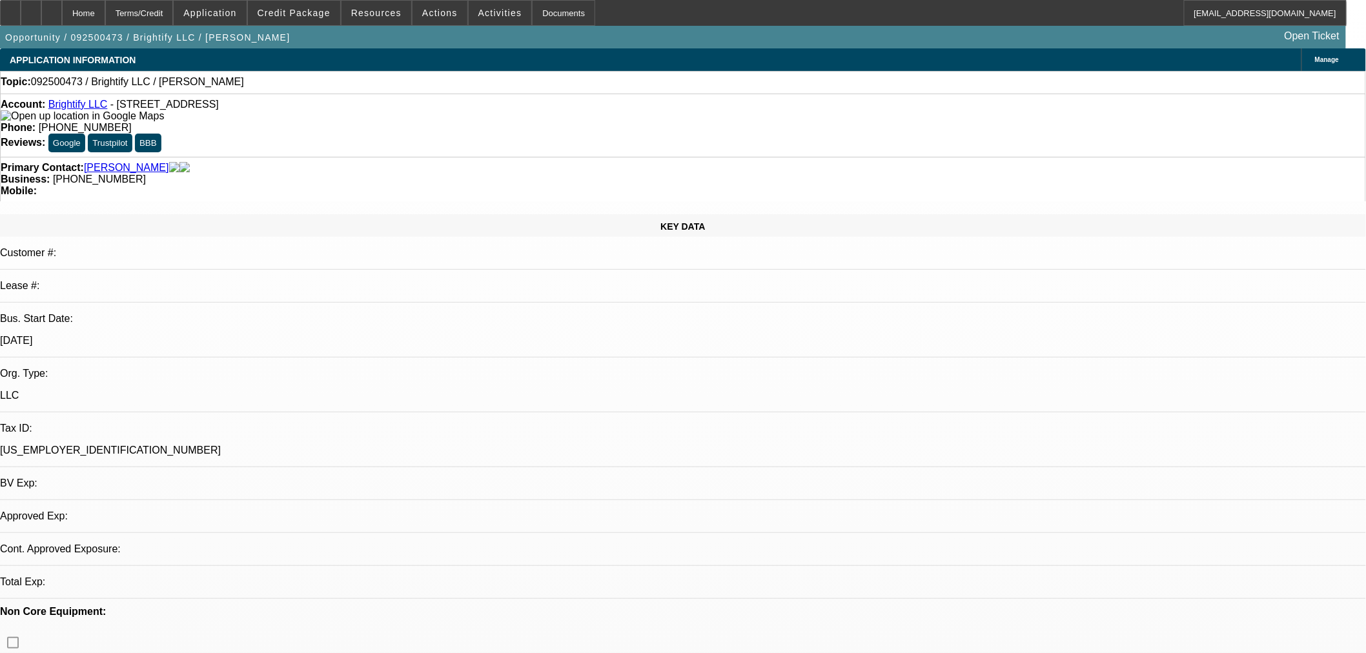
scroll to position [430, 0]
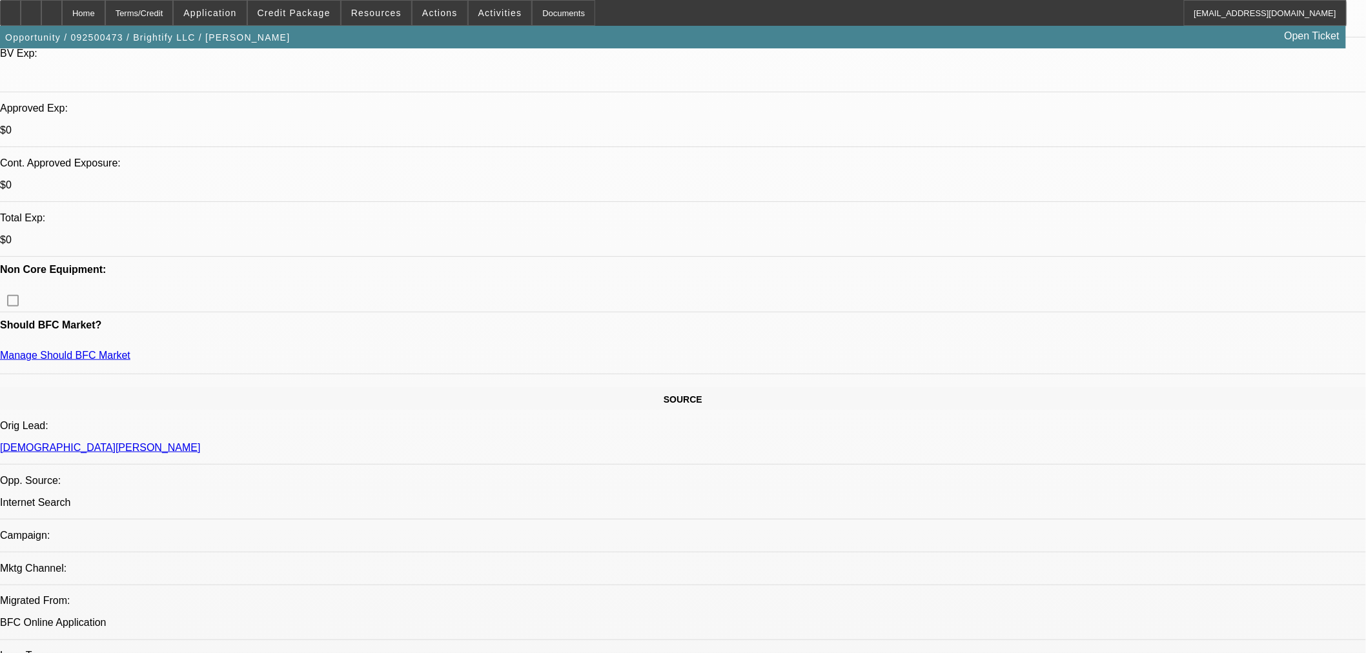
click at [306, 16] on span "Credit Package" at bounding box center [293, 13] width 73 height 10
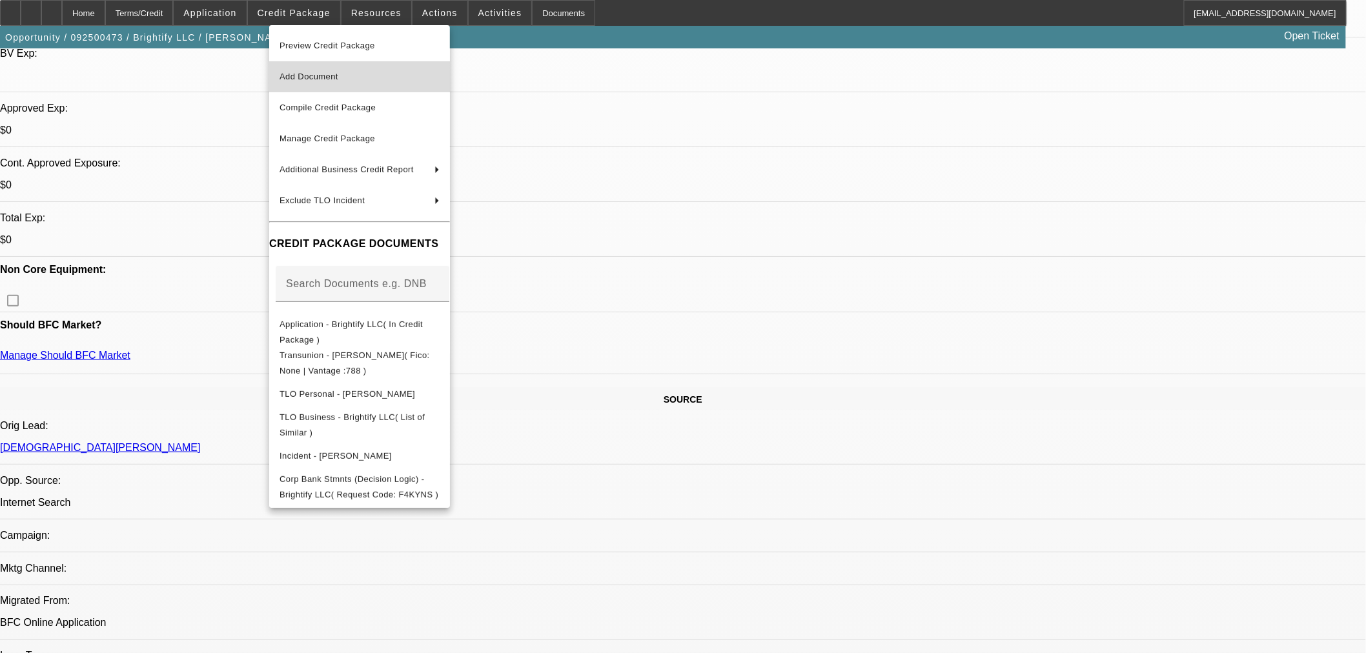
click at [307, 74] on span "Add Document" at bounding box center [308, 77] width 59 height 10
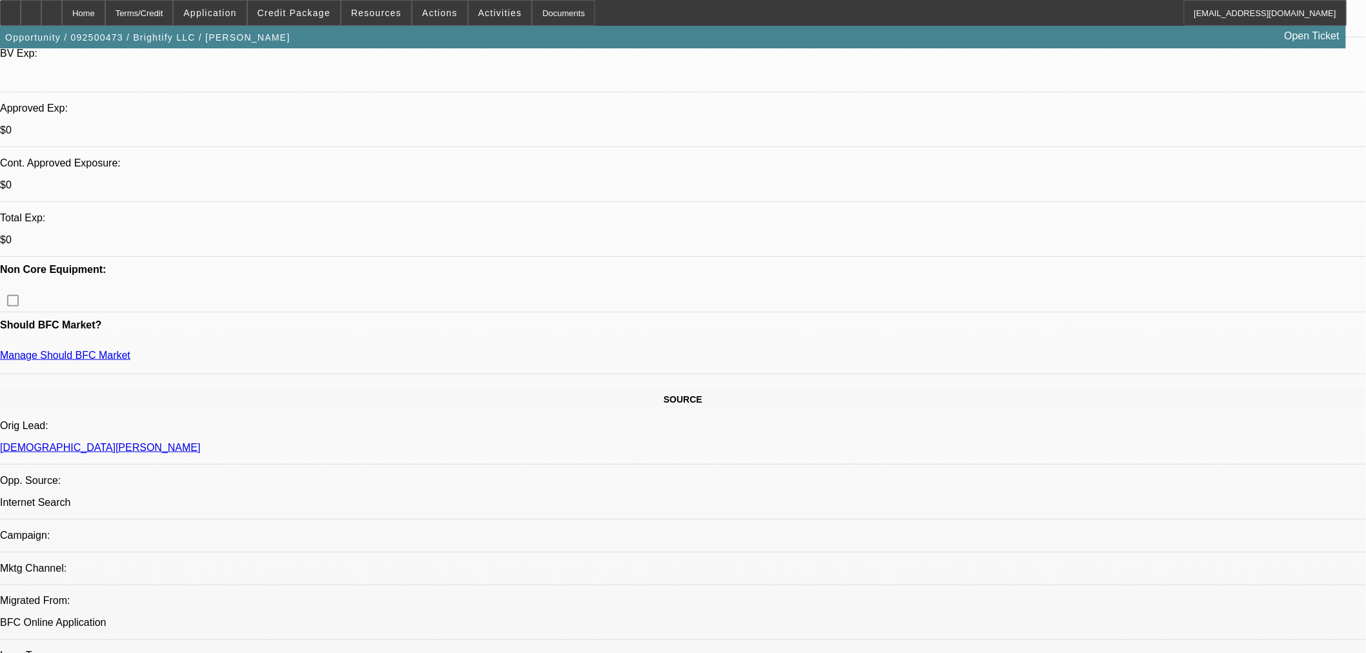
click at [52, 8] on icon at bounding box center [52, 8] width 0 height 0
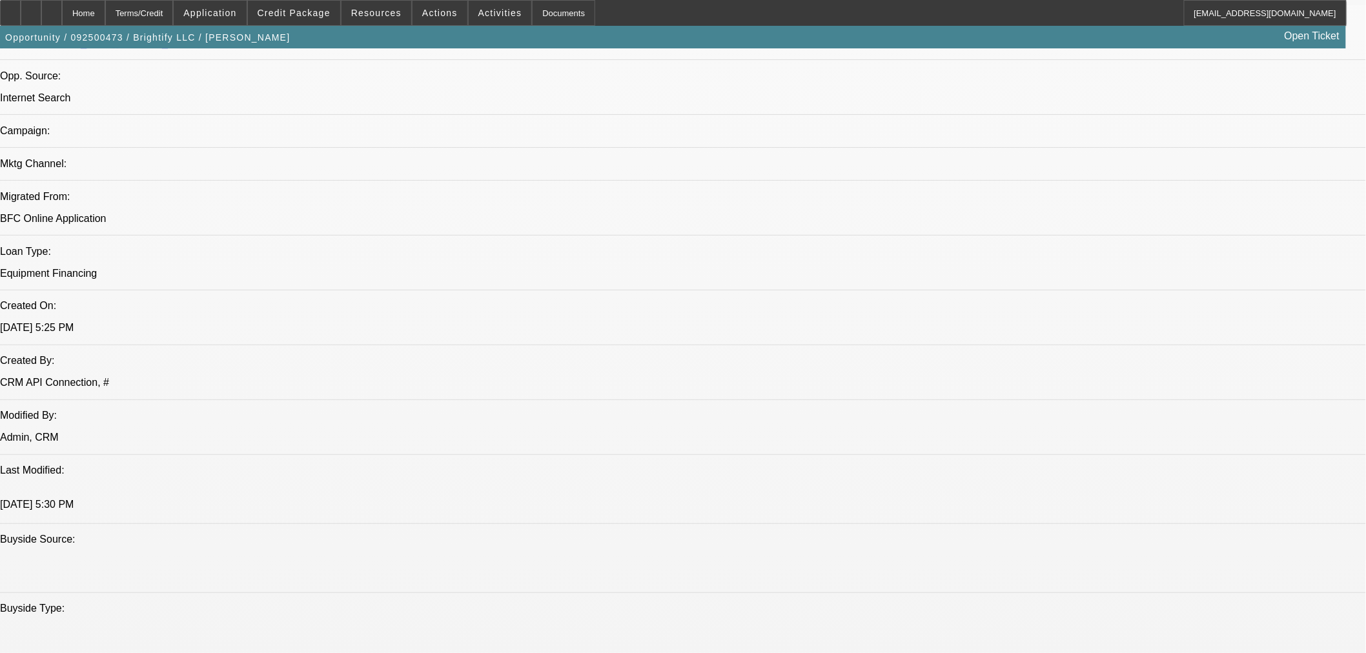
select select "0"
select select "2"
select select "0.1"
select select "4"
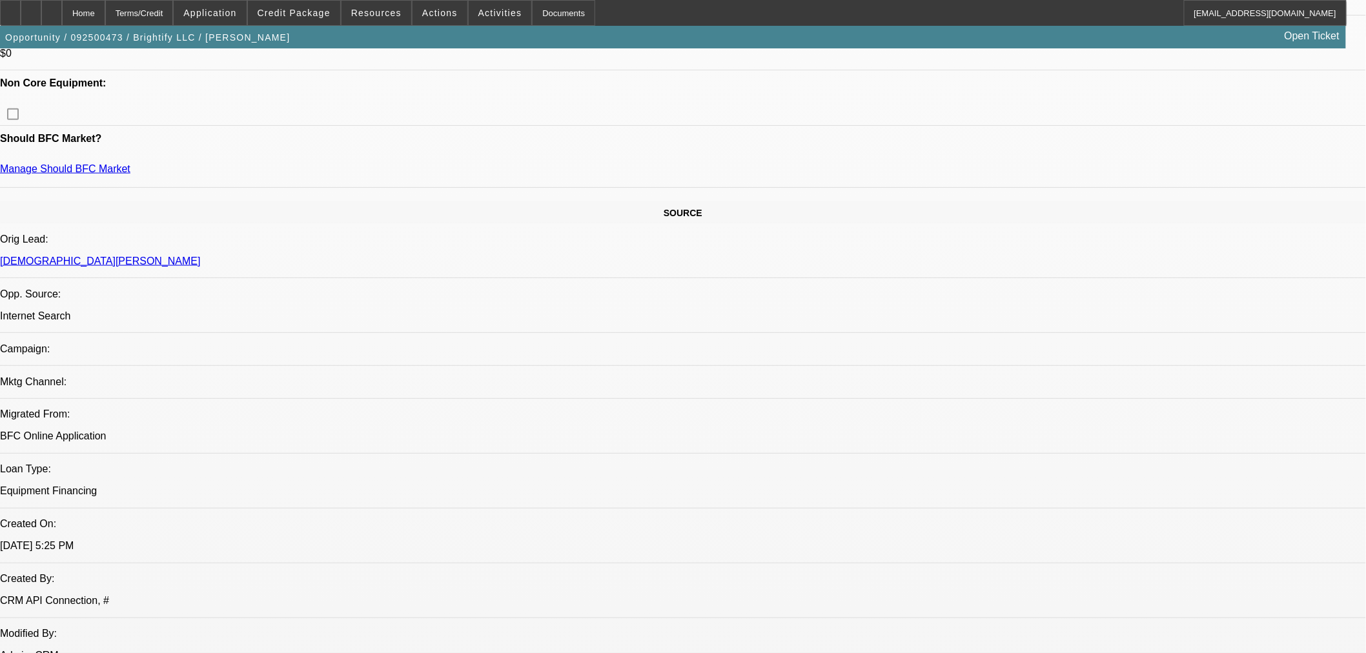
scroll to position [258, 0]
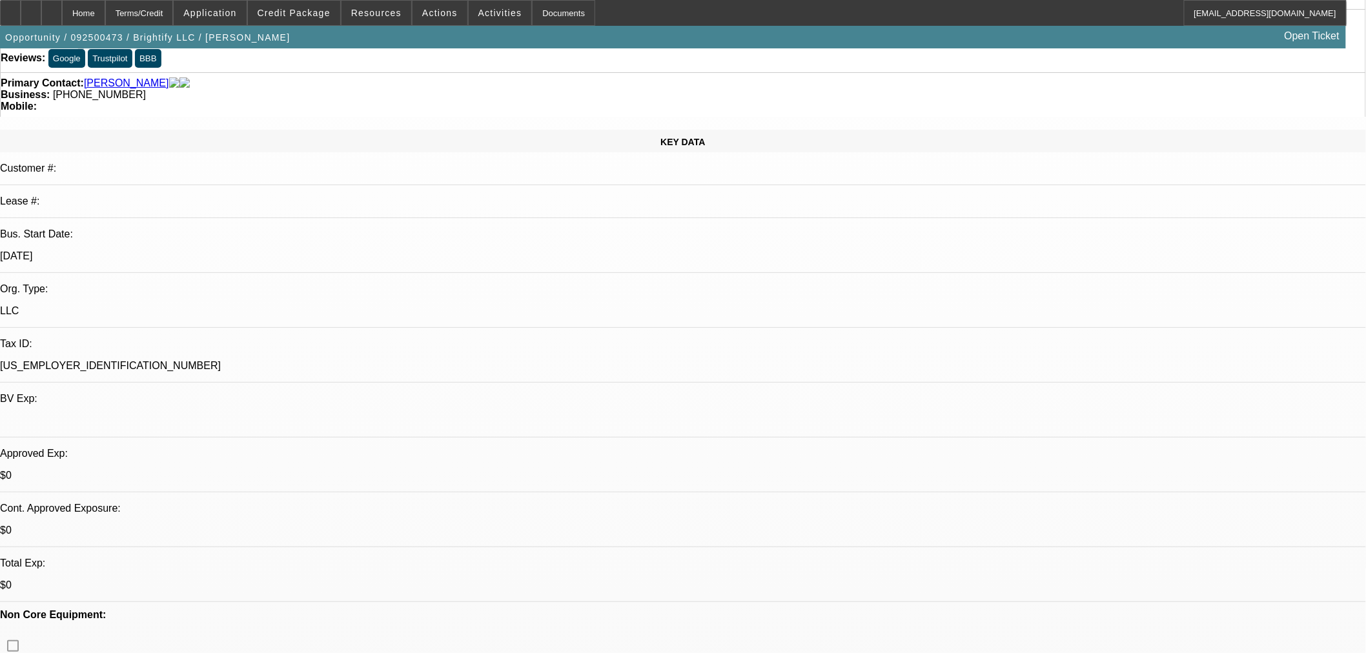
scroll to position [0, 0]
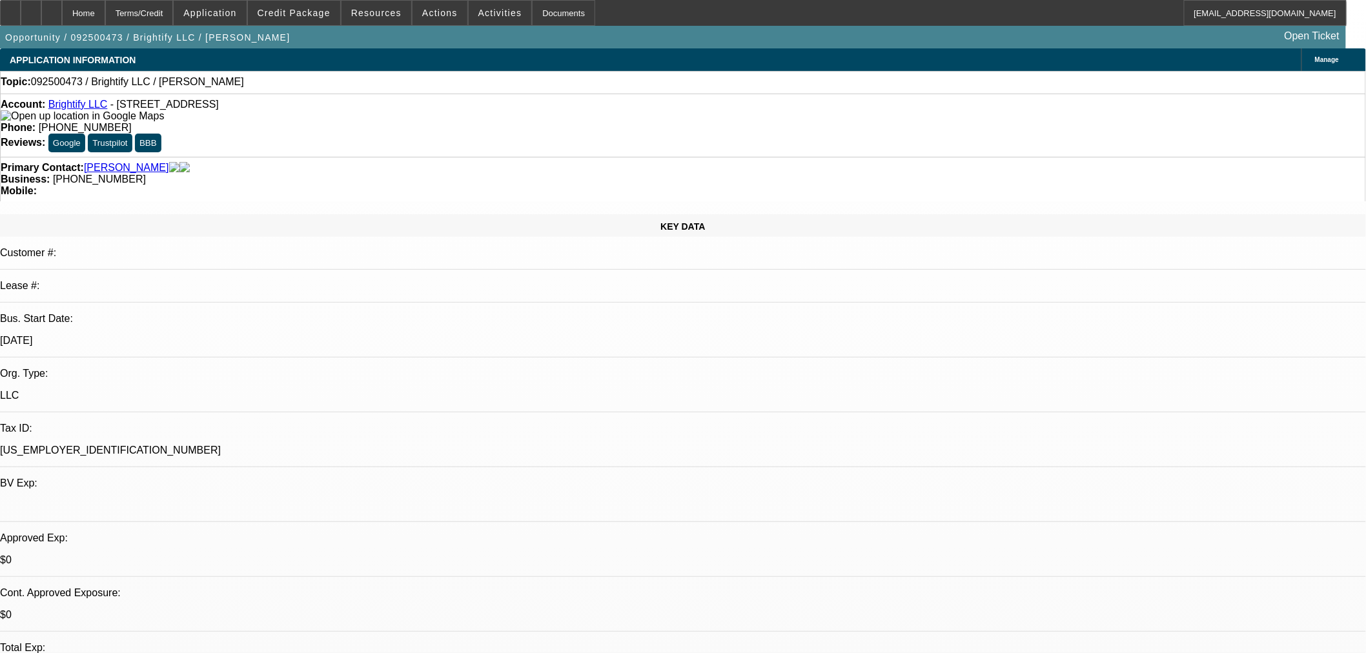
drag, startPoint x: 296, startPoint y: 104, endPoint x: 58, endPoint y: 103, distance: 237.5
click at [58, 103] on div "Account: Brightify LLC - [STREET_ADDRESS]" at bounding box center [683, 110] width 1364 height 23
copy div "Brightify LLC - [STREET_ADDRESS]"
click at [336, 88] on div "Topic: 092500473 / Brightify LLC / [PERSON_NAME]" at bounding box center [683, 82] width 1364 height 12
click at [287, 2] on span at bounding box center [294, 12] width 92 height 31
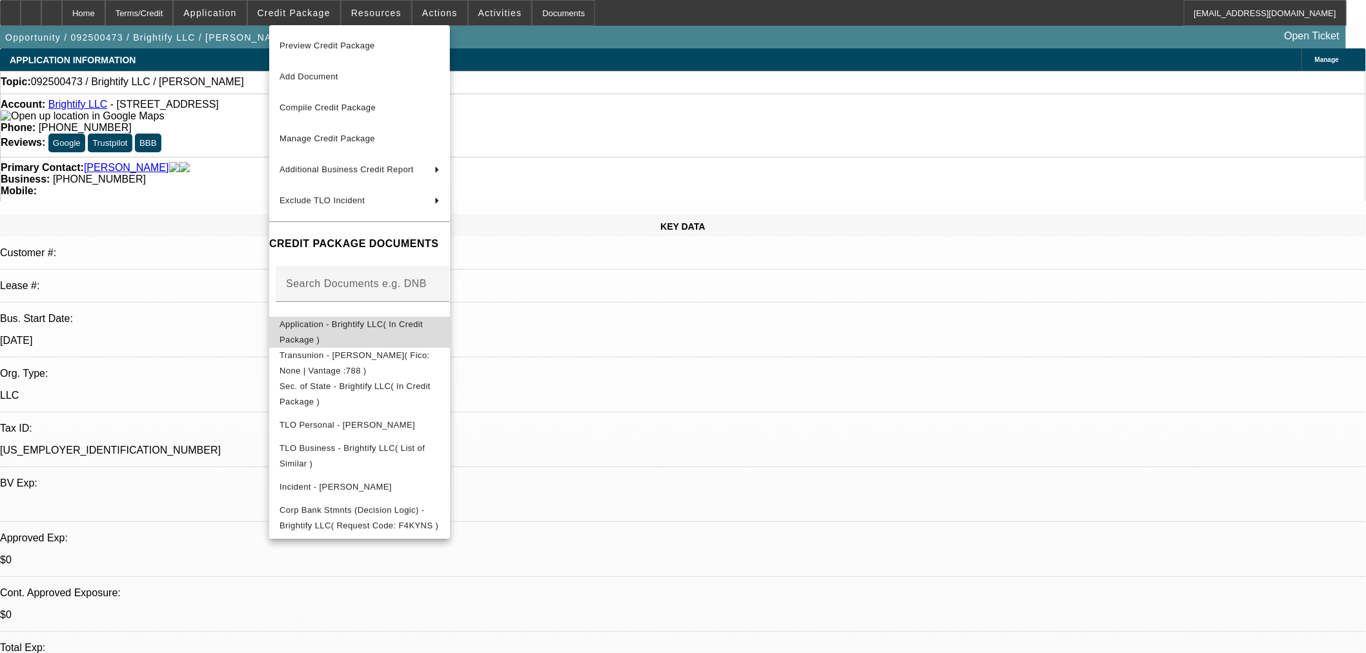
click at [324, 316] on button "Application - Brightify LLC( In Credit Package )" at bounding box center [359, 331] width 181 height 31
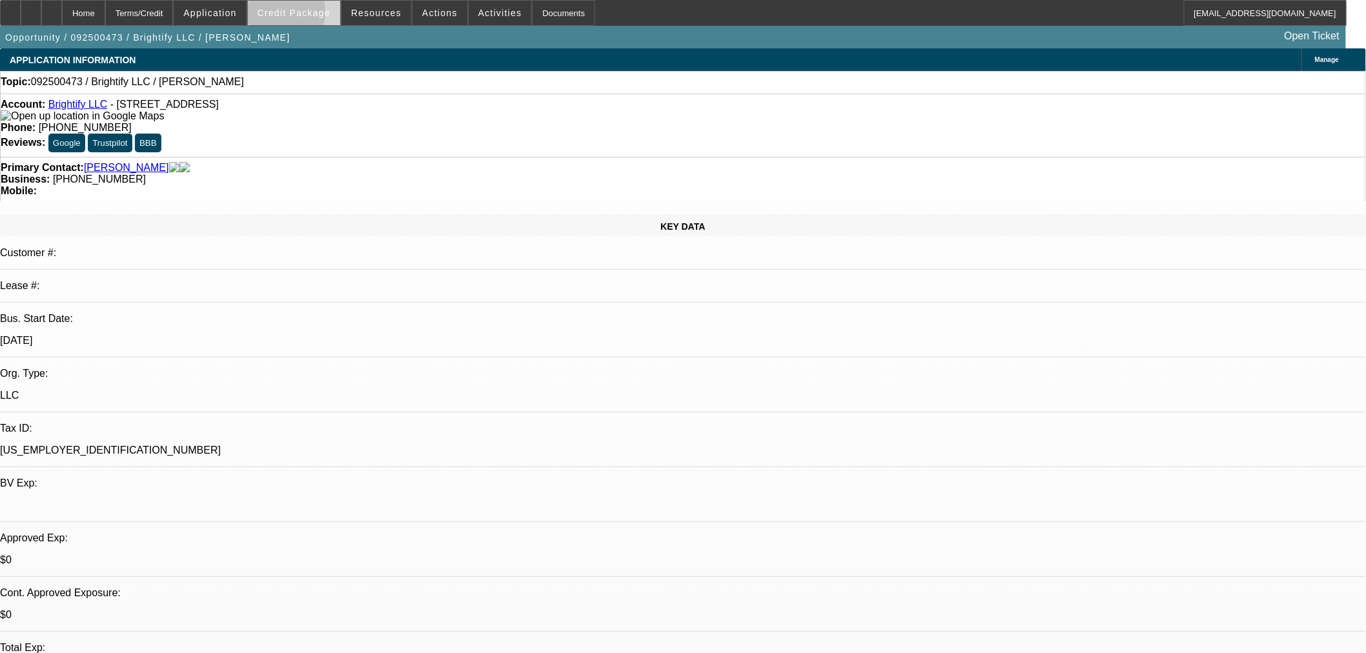
click at [296, 15] on span "Credit Package" at bounding box center [293, 13] width 73 height 10
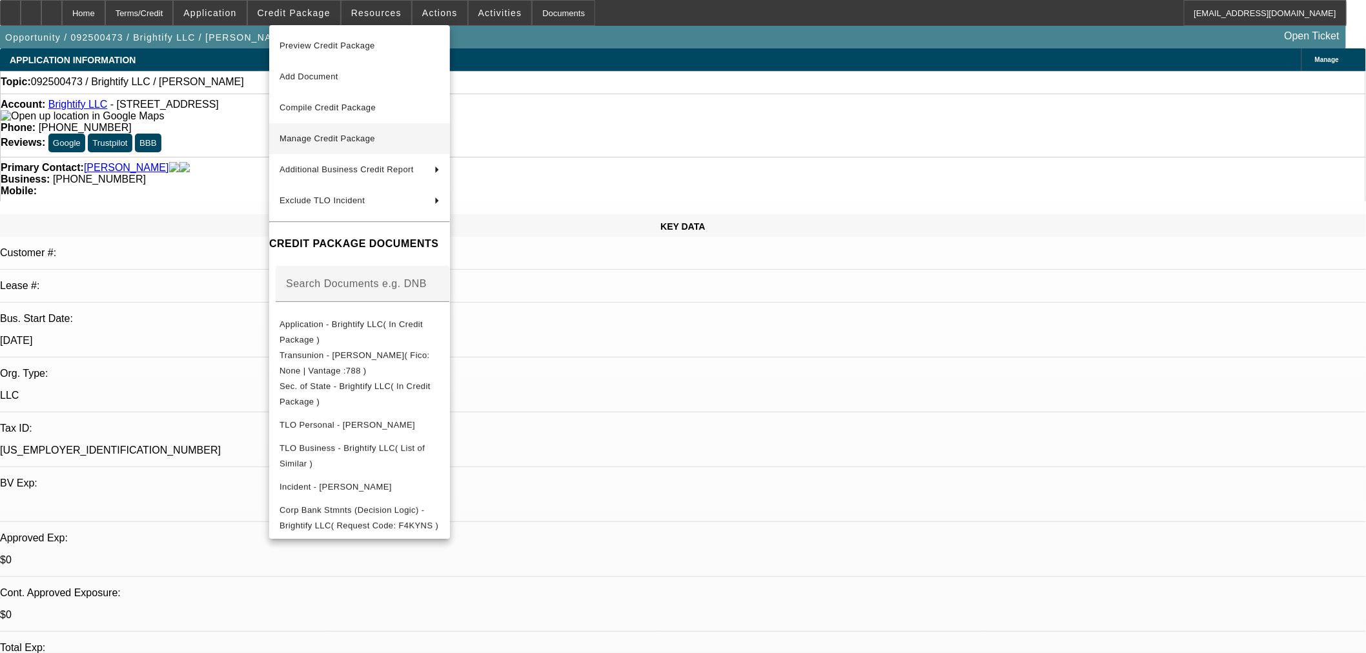
click at [311, 137] on span "Manage Credit Package" at bounding box center [327, 139] width 96 height 10
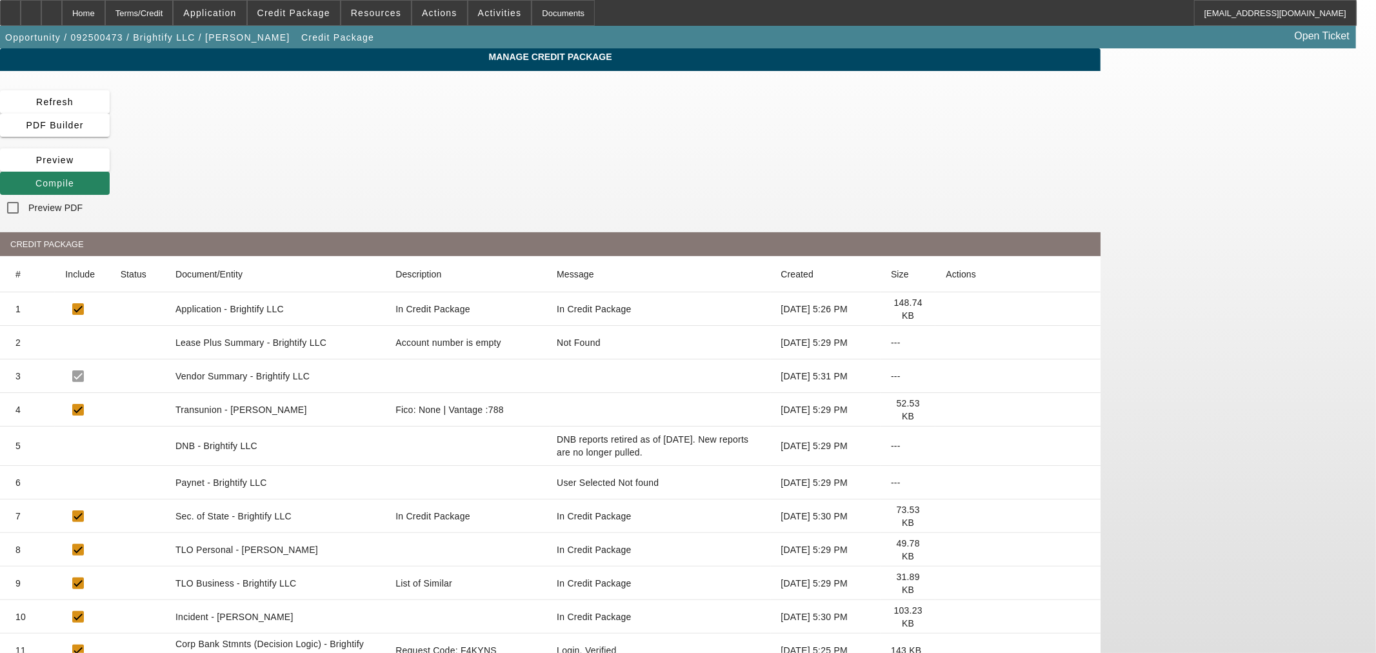
click at [946, 483] on icon at bounding box center [946, 483] width 0 height 0
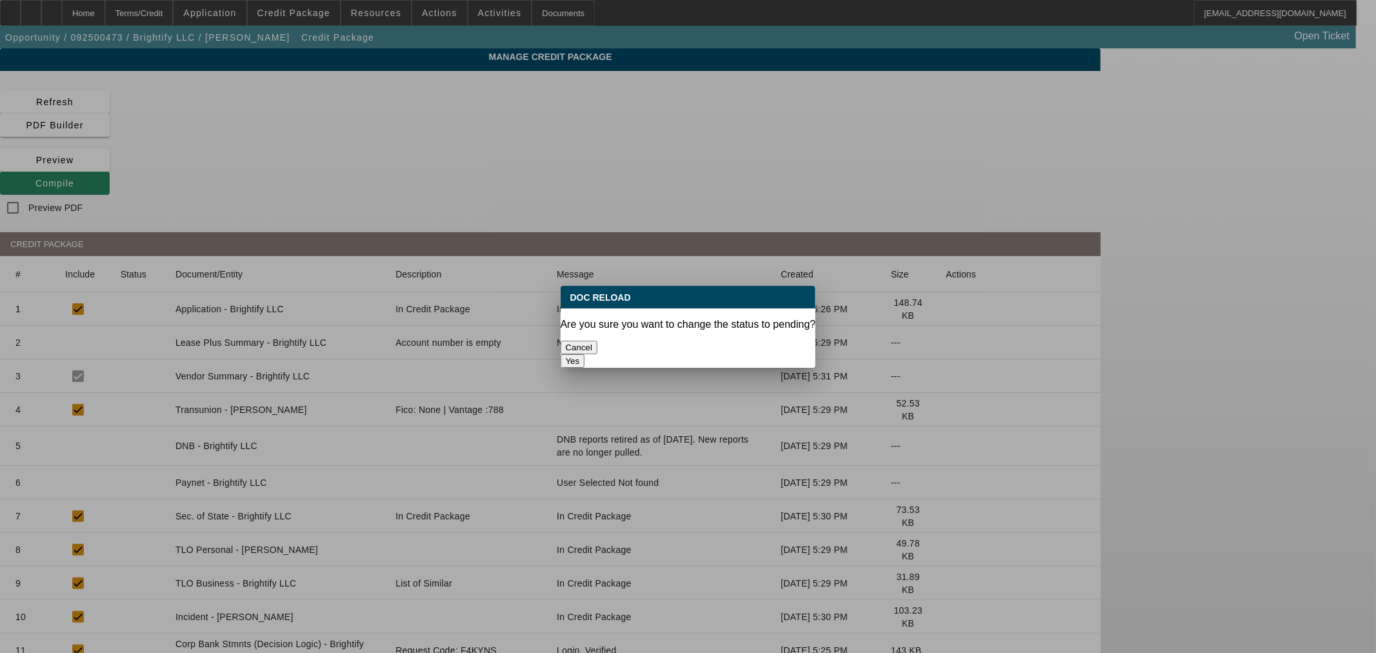
click at [585, 354] on button "Yes" at bounding box center [573, 361] width 25 height 14
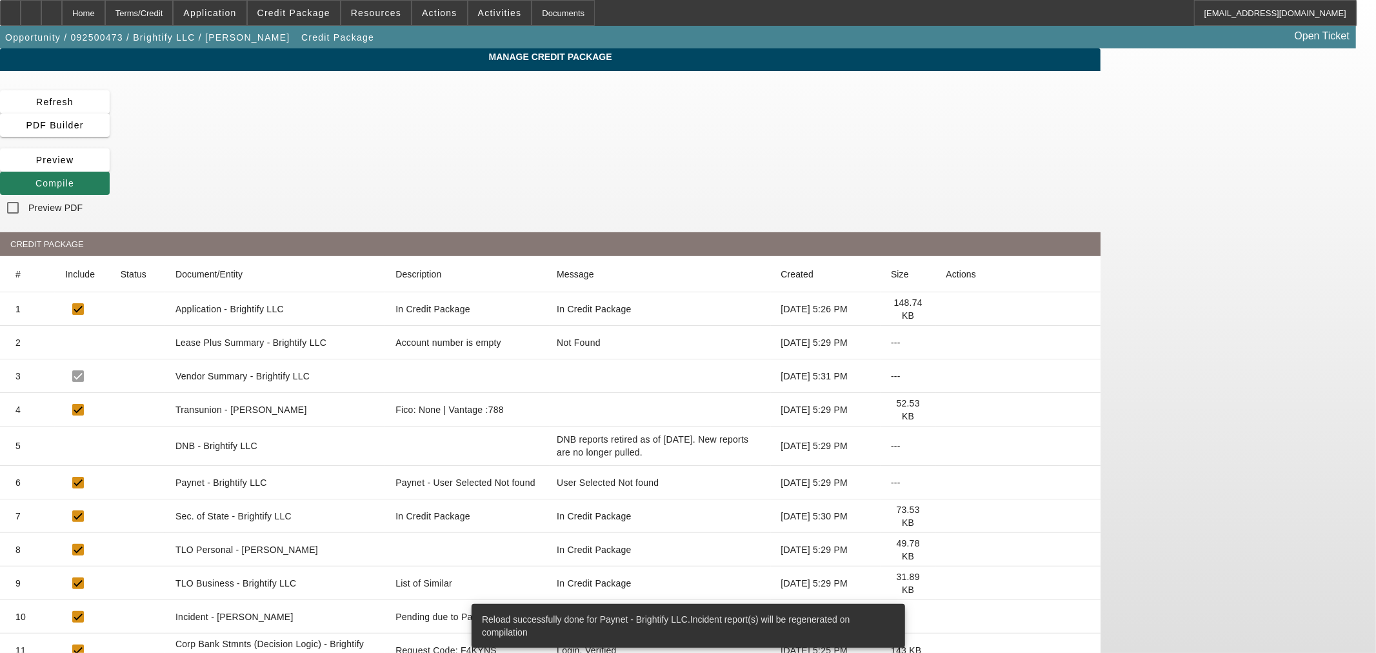
click at [110, 168] on span at bounding box center [55, 183] width 110 height 31
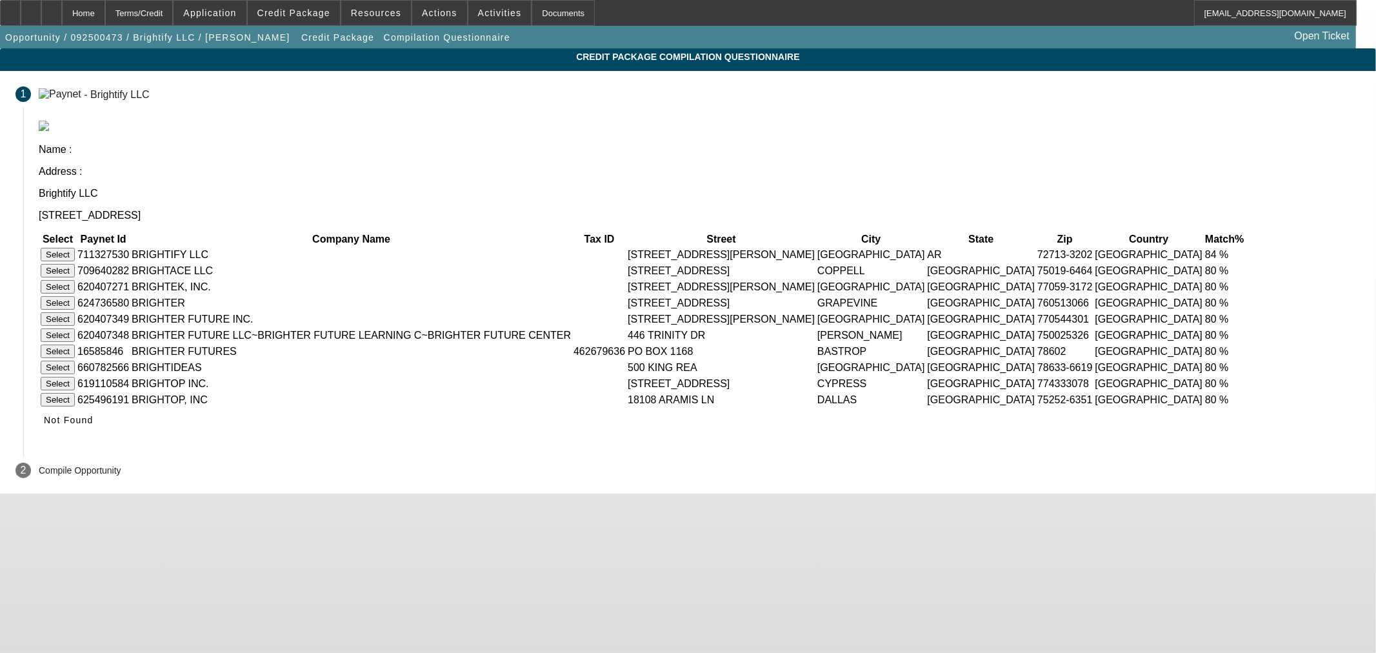
click at [75, 248] on button "Select" at bounding box center [58, 255] width 34 height 14
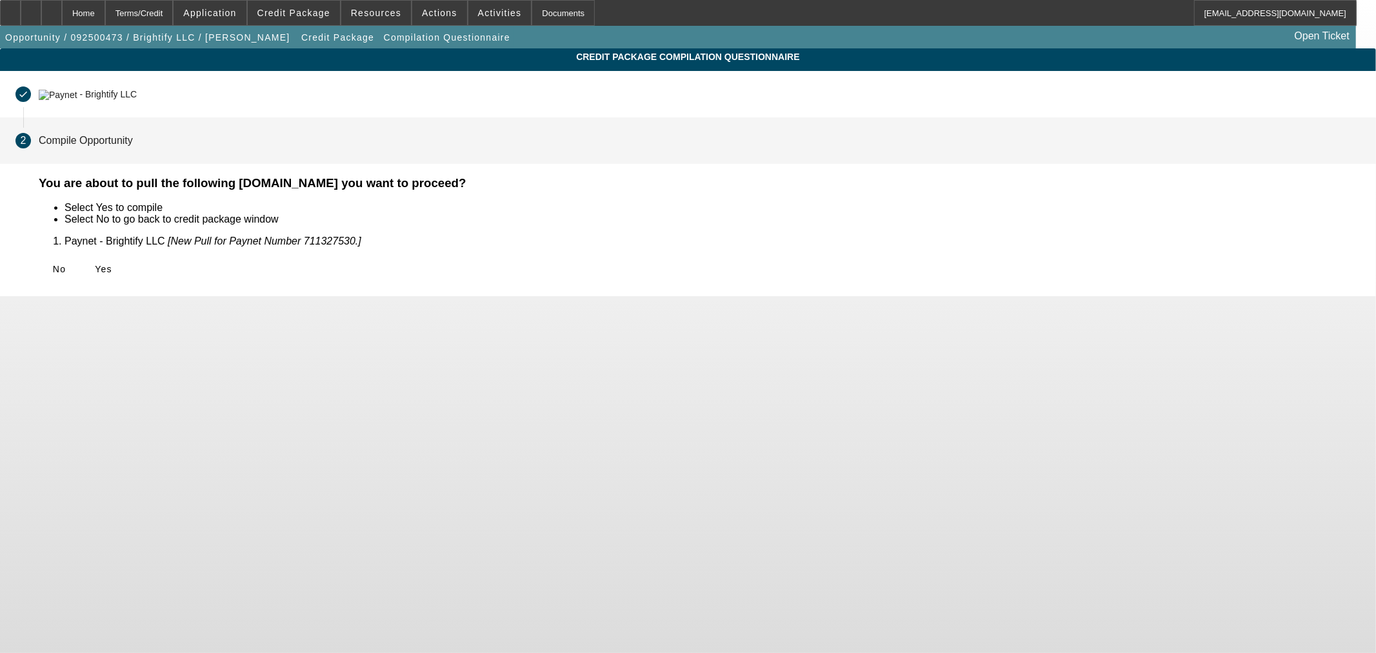
click at [95, 265] on icon at bounding box center [95, 269] width 0 height 10
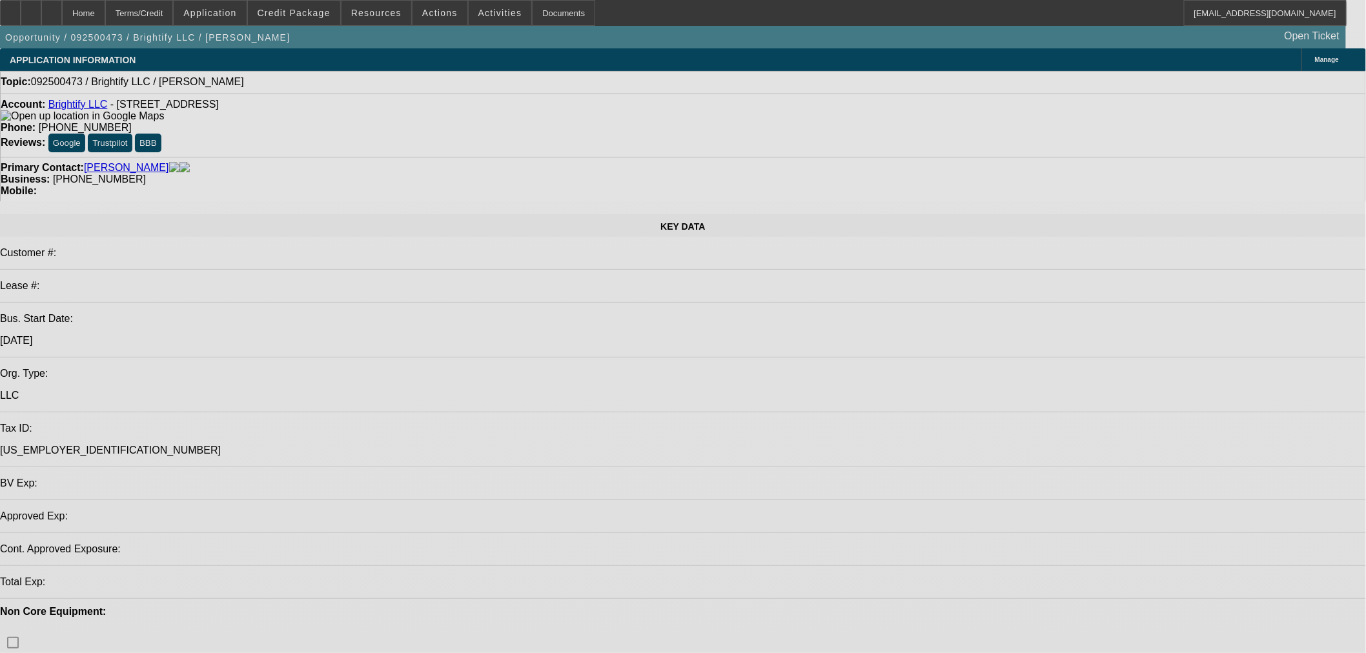
select select "0"
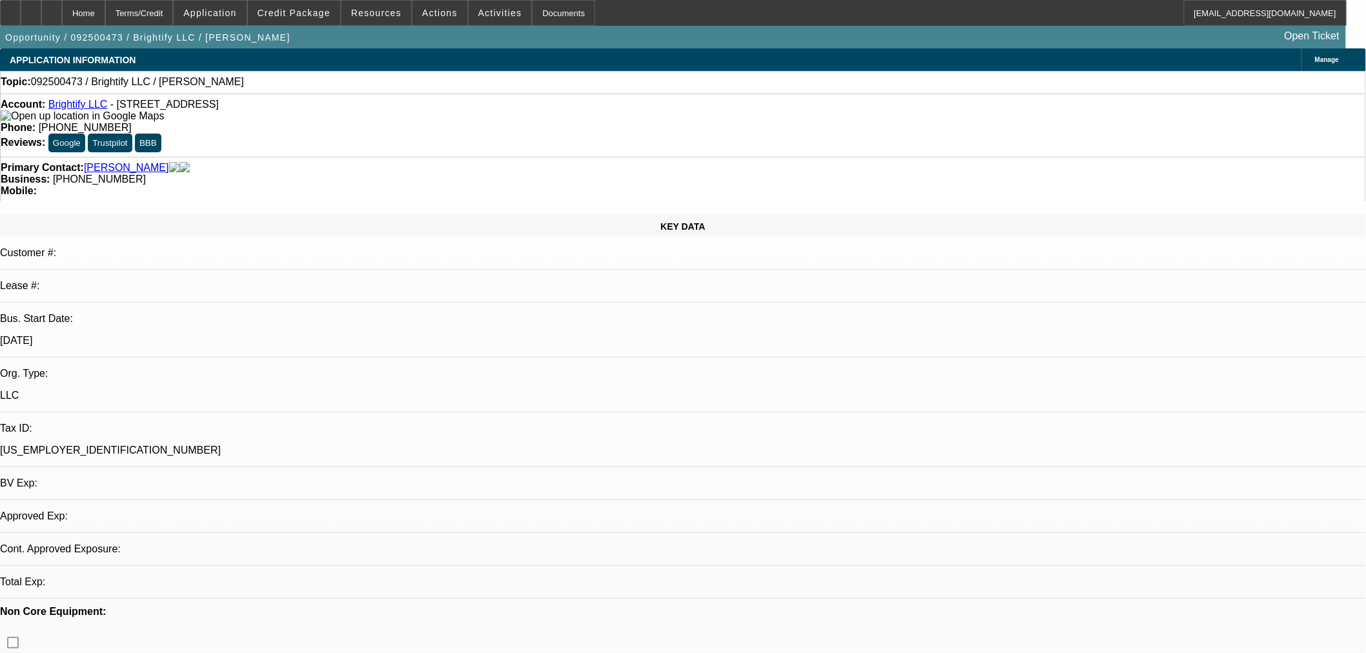
select select "2"
select select "0.1"
select select "4"
click at [52, 8] on icon at bounding box center [52, 8] width 0 height 0
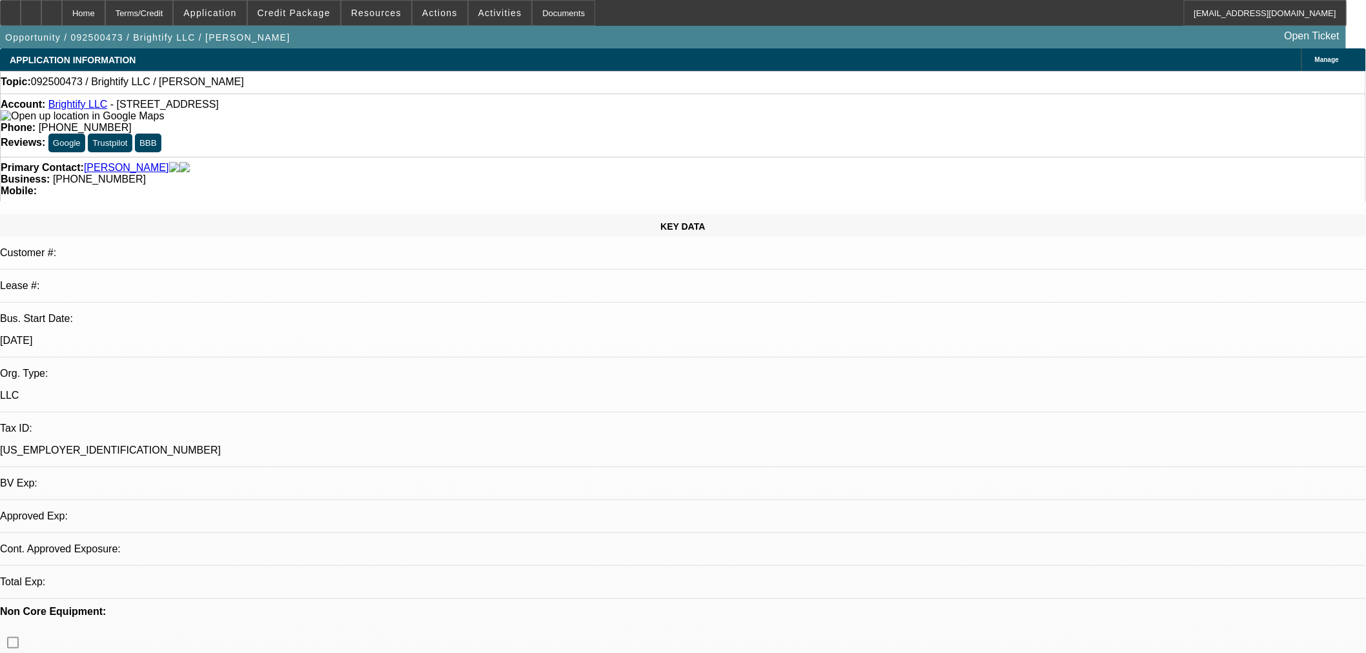
select select "0"
select select "2"
select select "0.1"
select select "4"
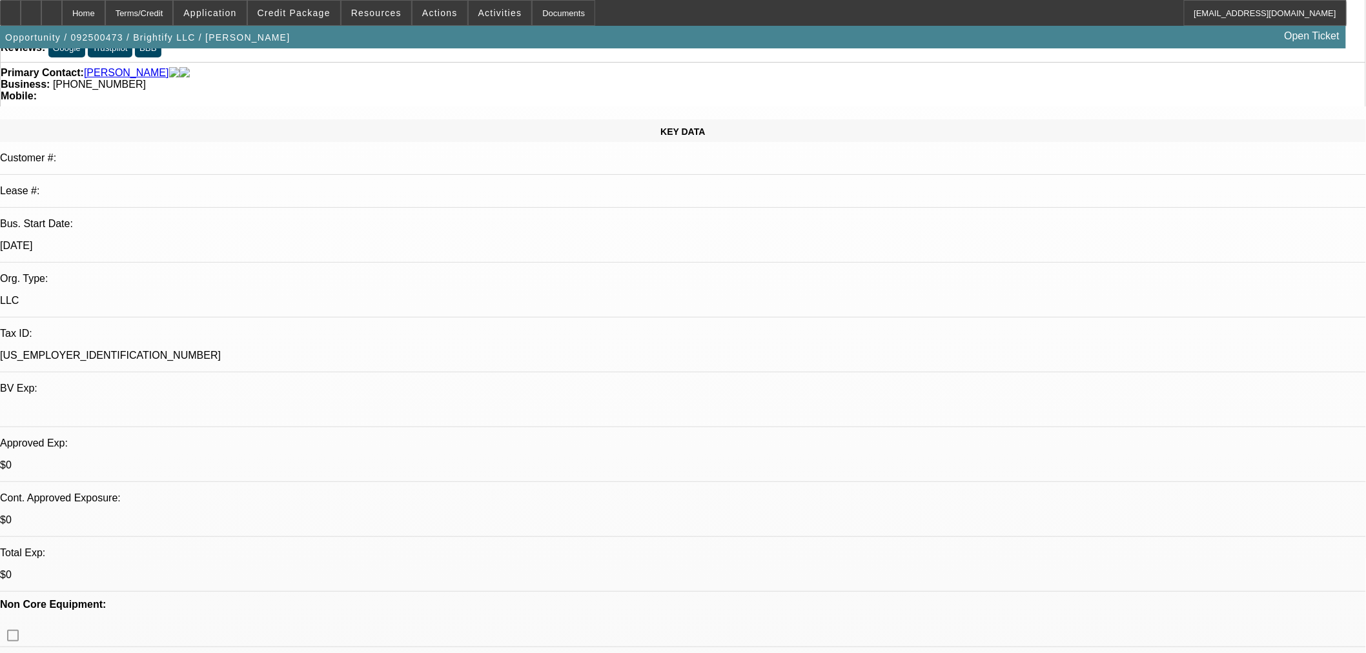
scroll to position [287, 0]
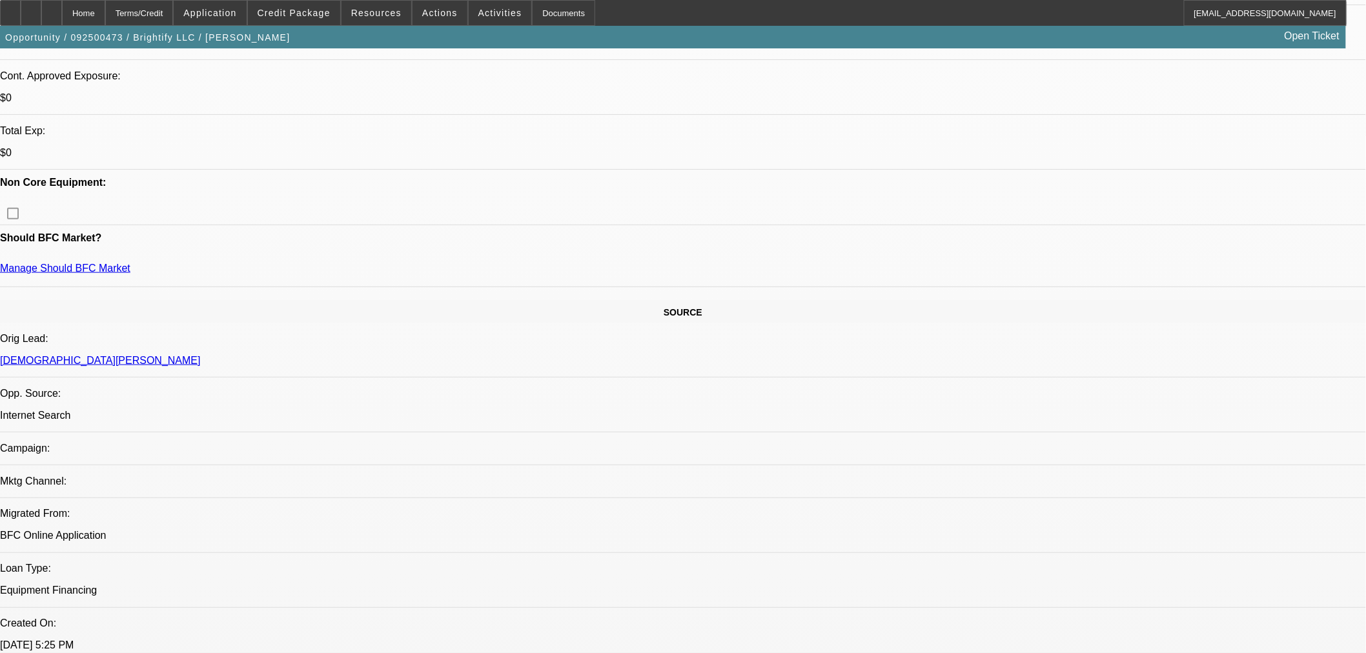
scroll to position [501, 0]
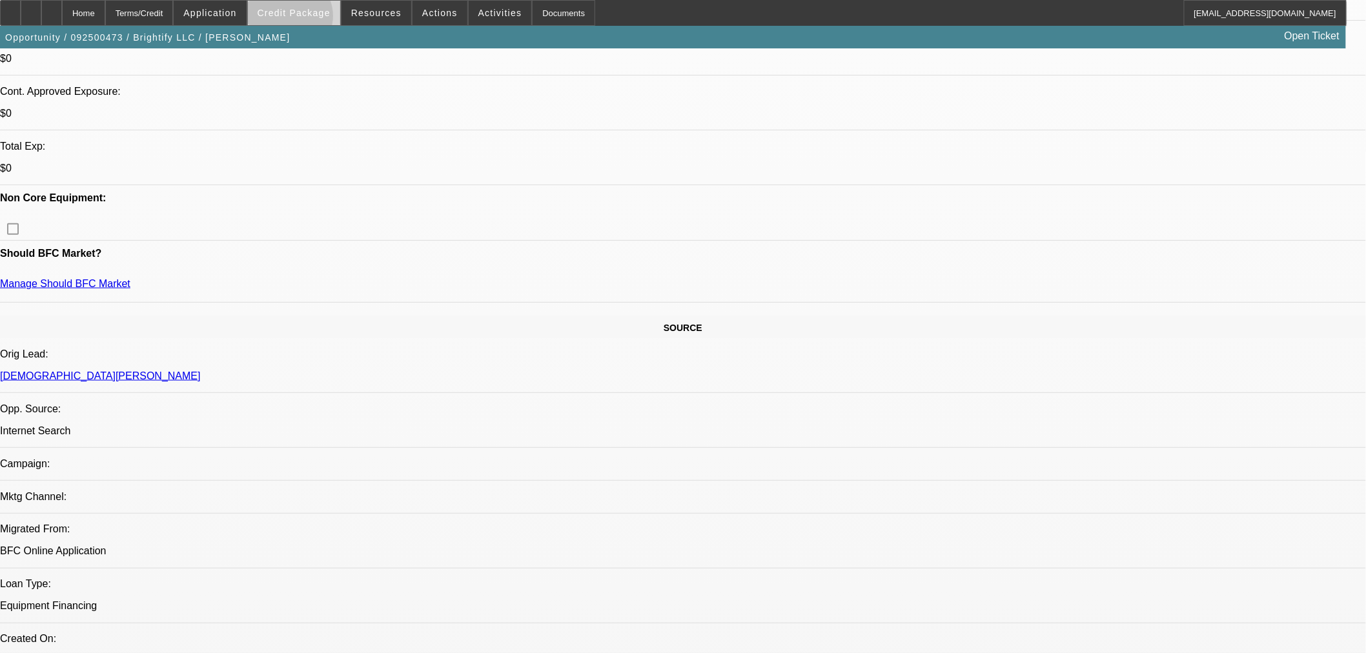
click at [310, 19] on span at bounding box center [294, 12] width 92 height 31
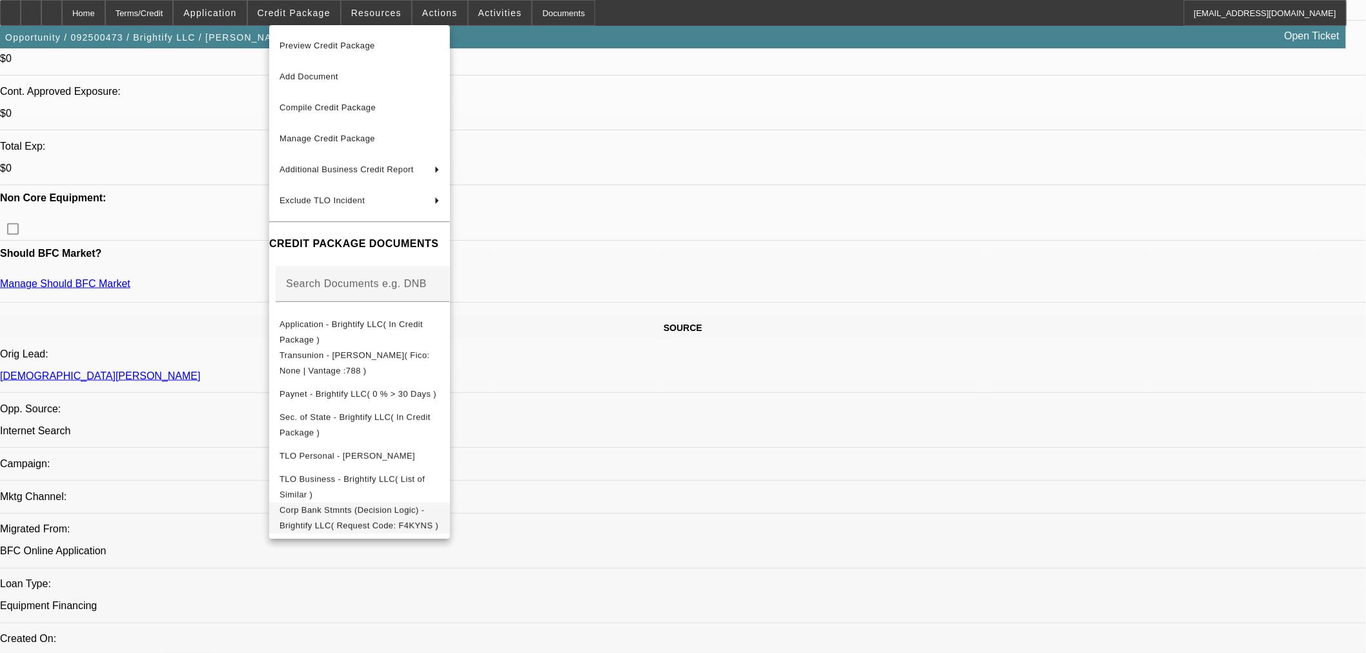
click at [379, 510] on span "Corp Bank Stmnts (Decision Logic) - Brightify LLC( Request Code: F4KYNS )" at bounding box center [358, 517] width 159 height 25
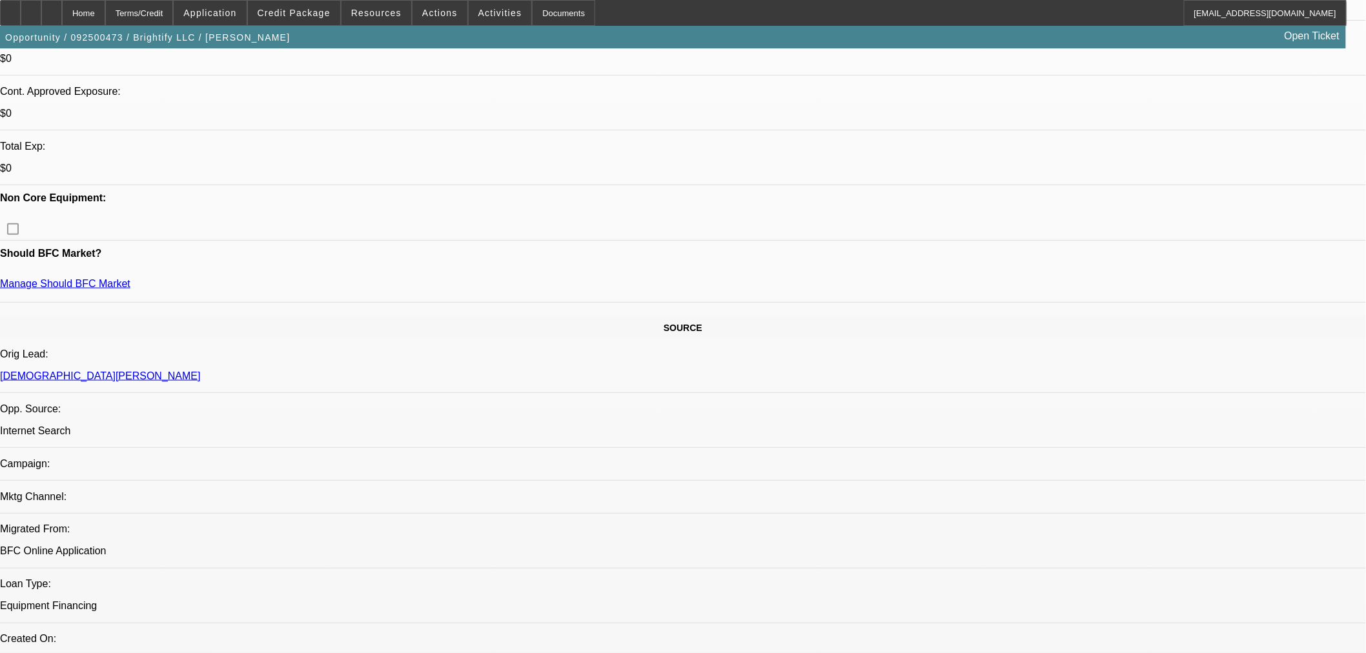
scroll to position [72, 0]
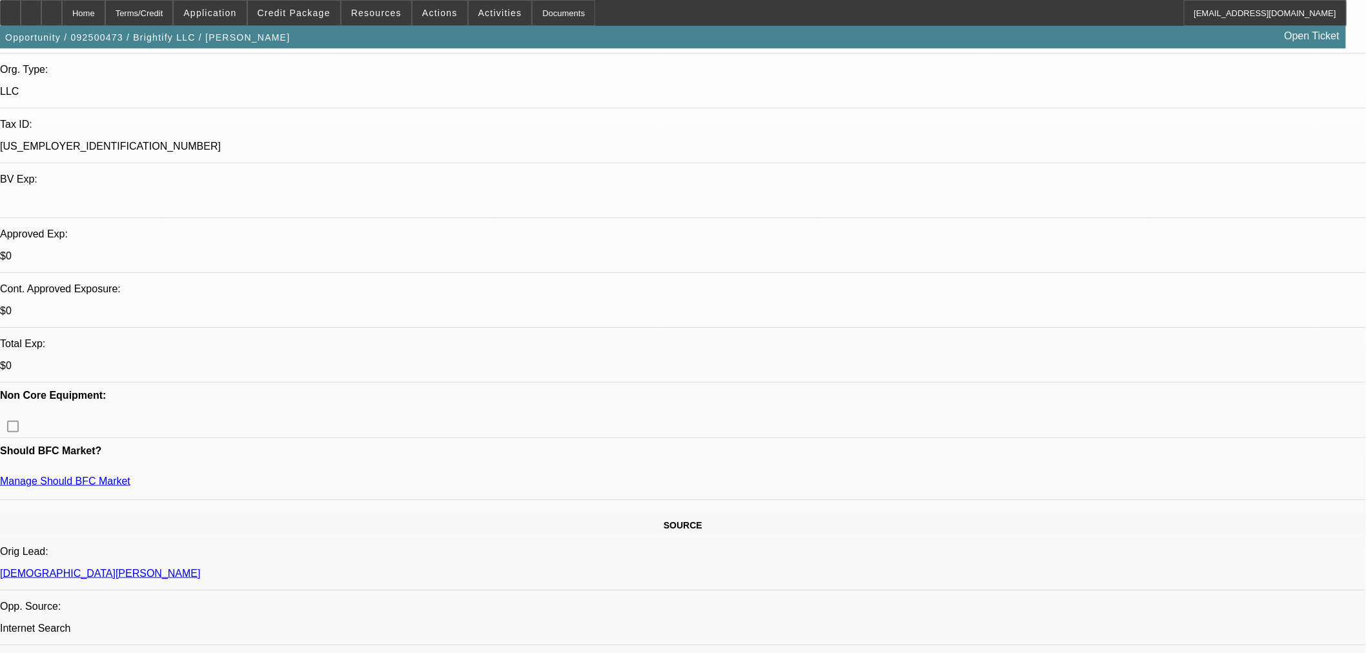
scroll to position [430, 0]
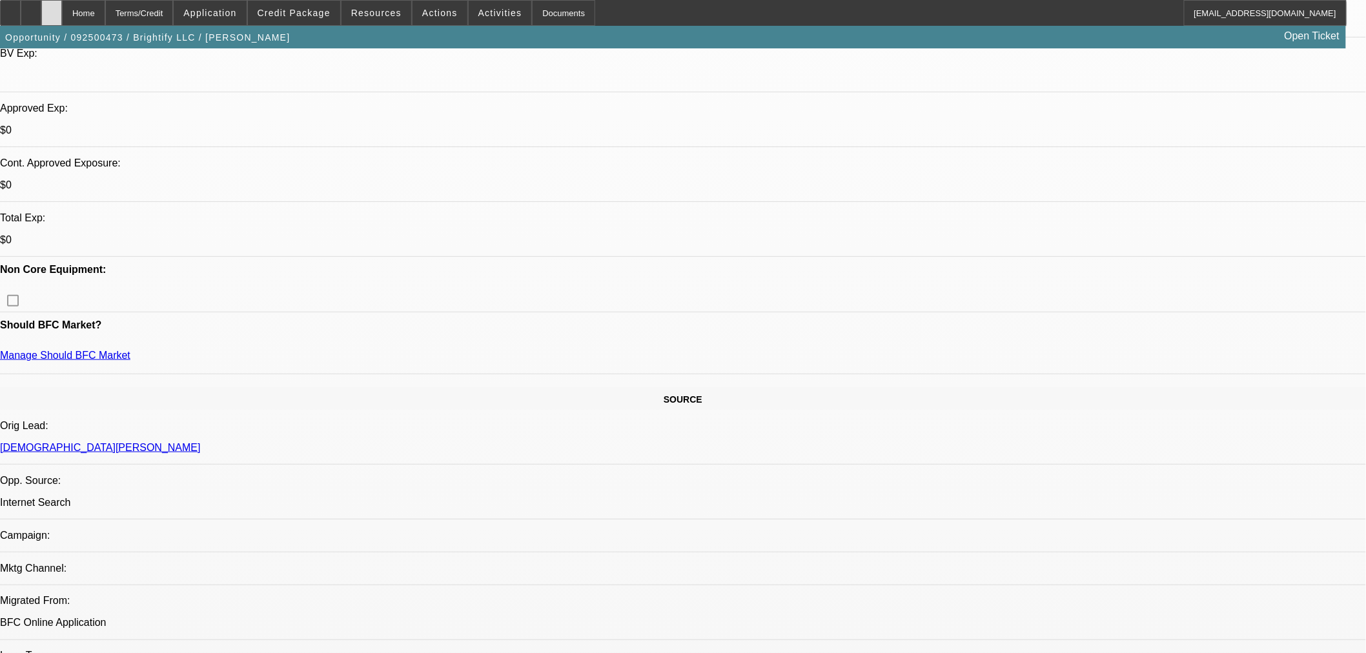
click at [62, 7] on div at bounding box center [51, 13] width 21 height 26
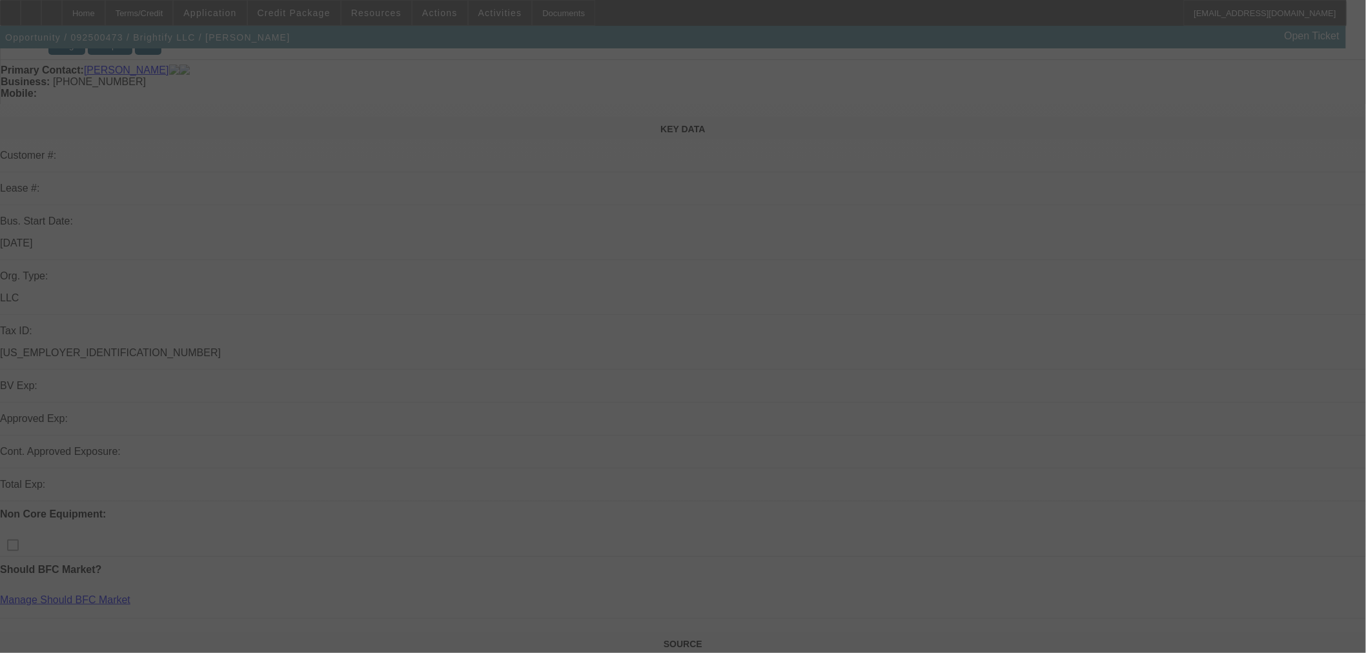
scroll to position [287, 0]
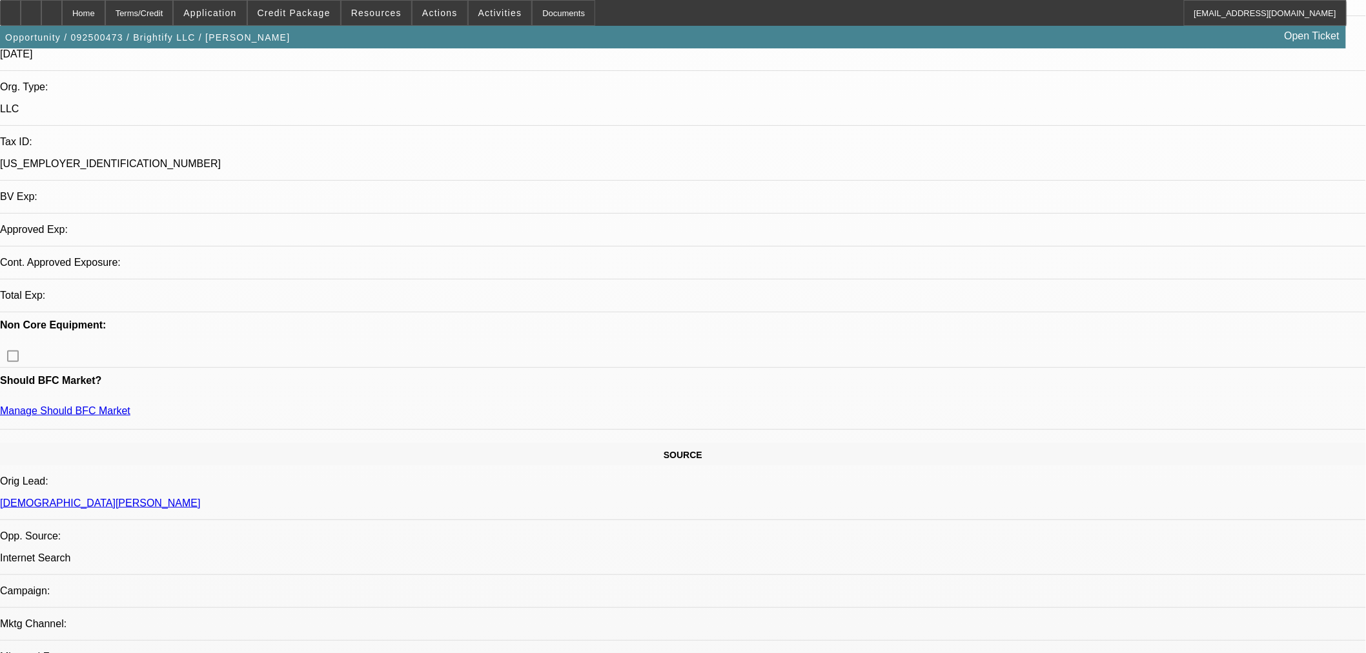
select select "0"
select select "2"
select select "0.1"
select select "4"
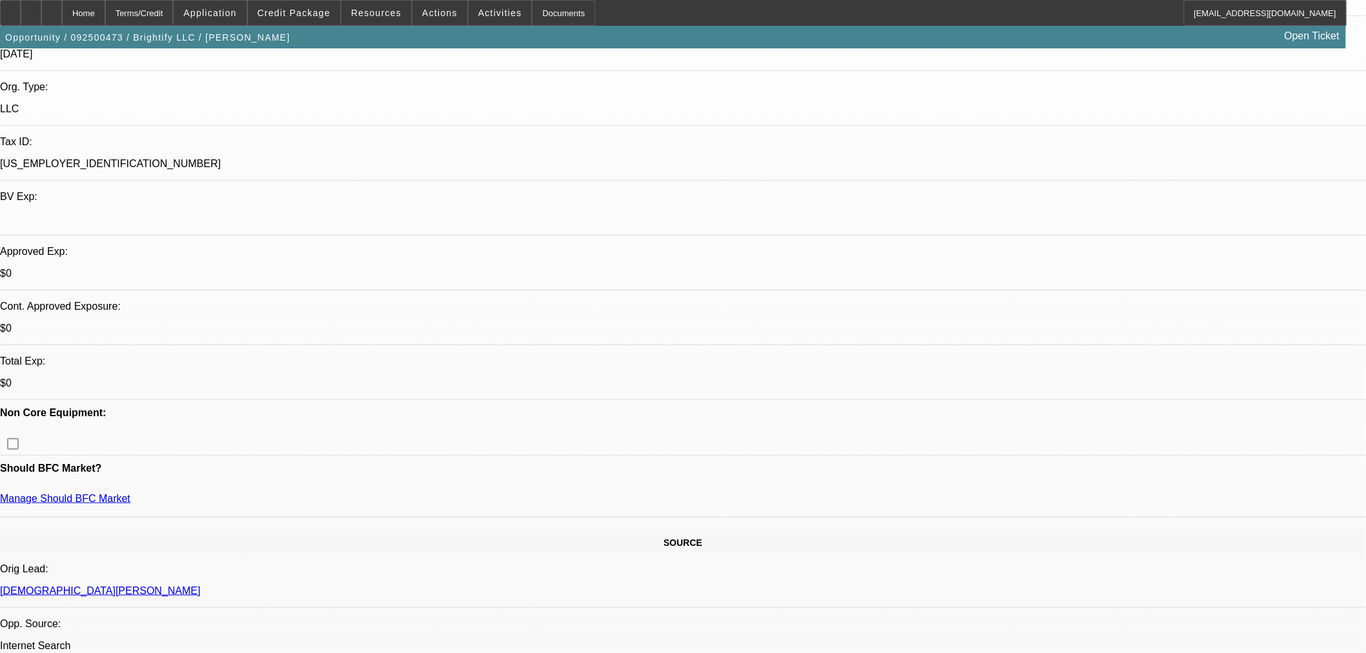
click at [300, 23] on span at bounding box center [294, 12] width 92 height 31
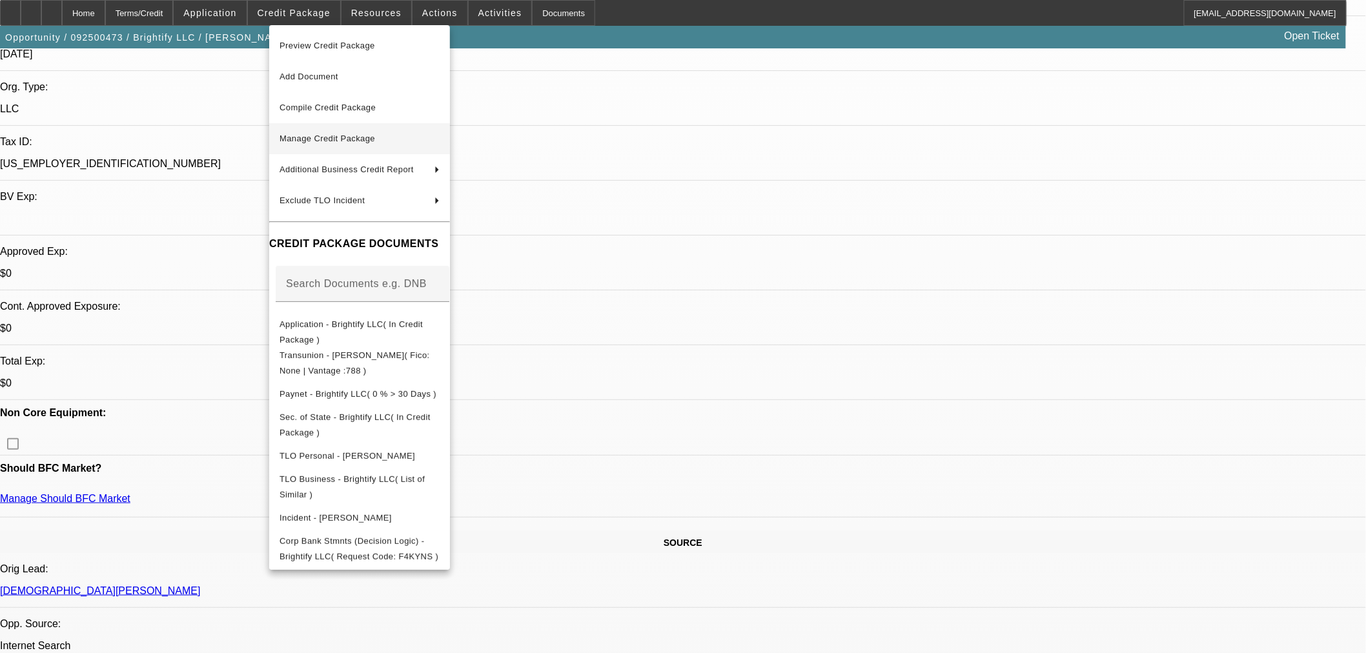
click at [292, 134] on span "Manage Credit Package" at bounding box center [327, 139] width 96 height 10
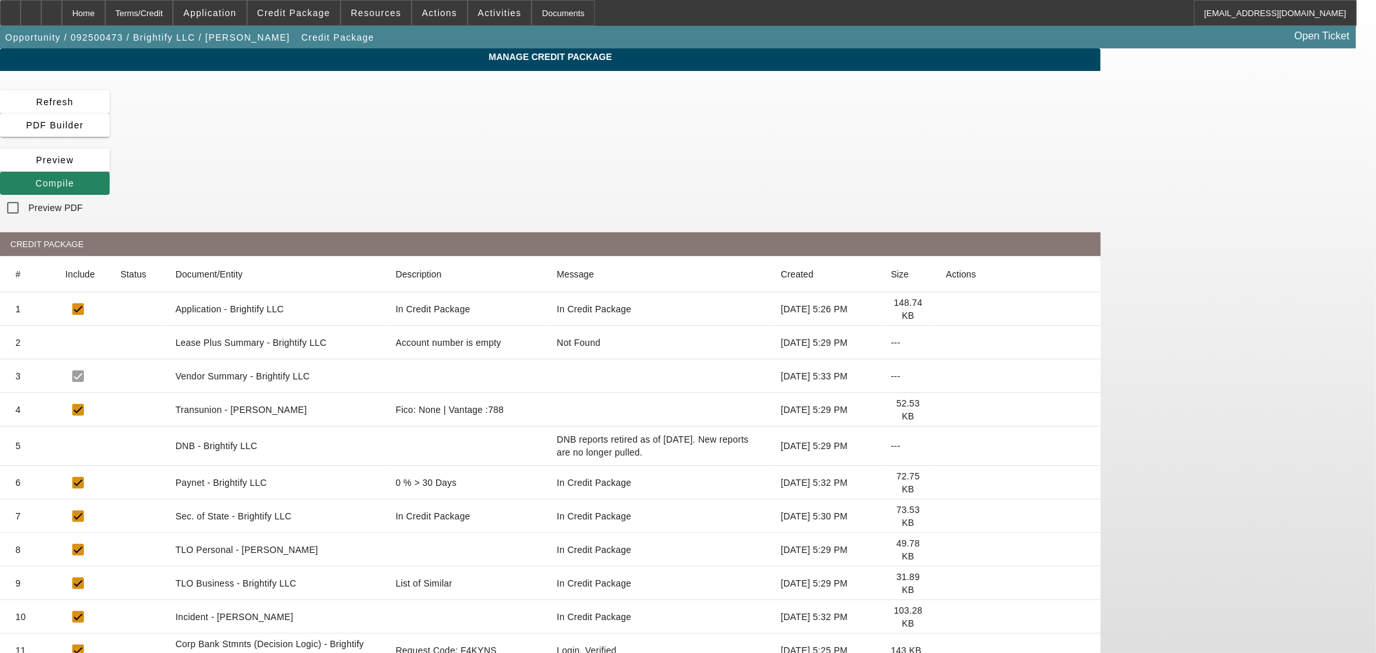
click at [946, 483] on icon at bounding box center [946, 483] width 0 height 0
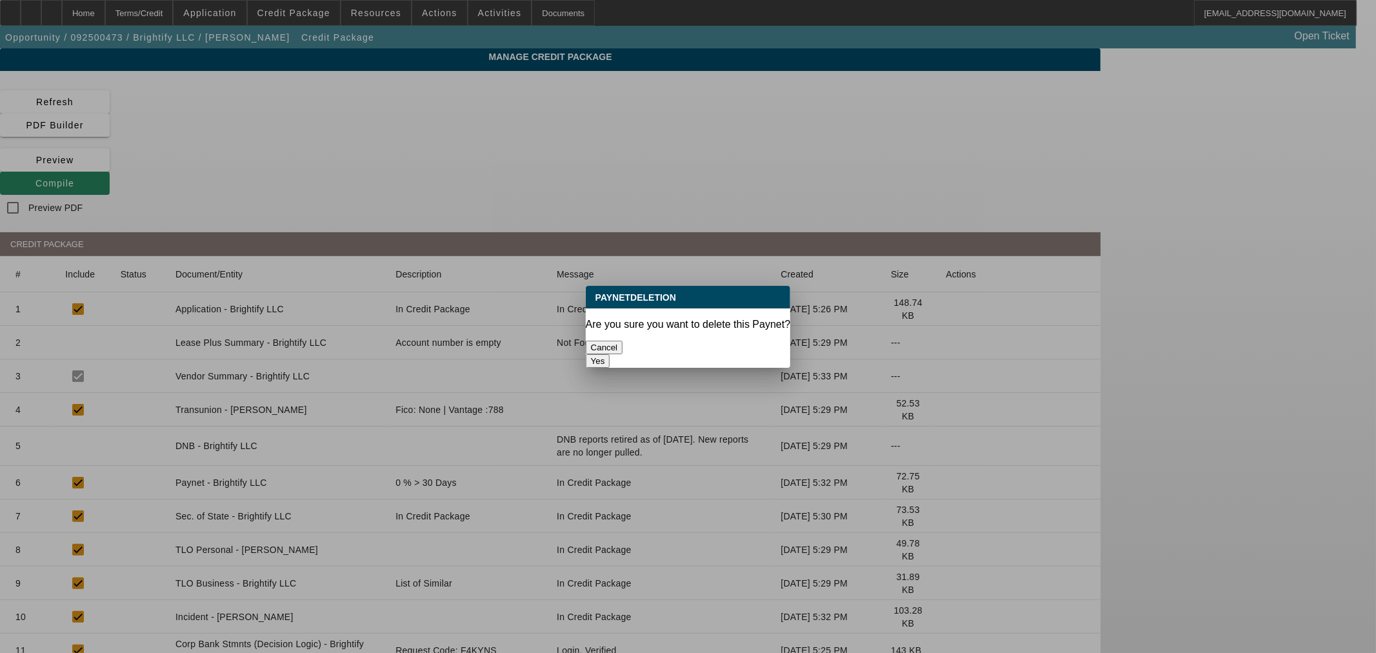
drag, startPoint x: 751, startPoint y: 343, endPoint x: 745, endPoint y: 352, distance: 11.1
click at [610, 354] on button "Yes" at bounding box center [598, 361] width 25 height 14
